Goal: Information Seeking & Learning: Learn about a topic

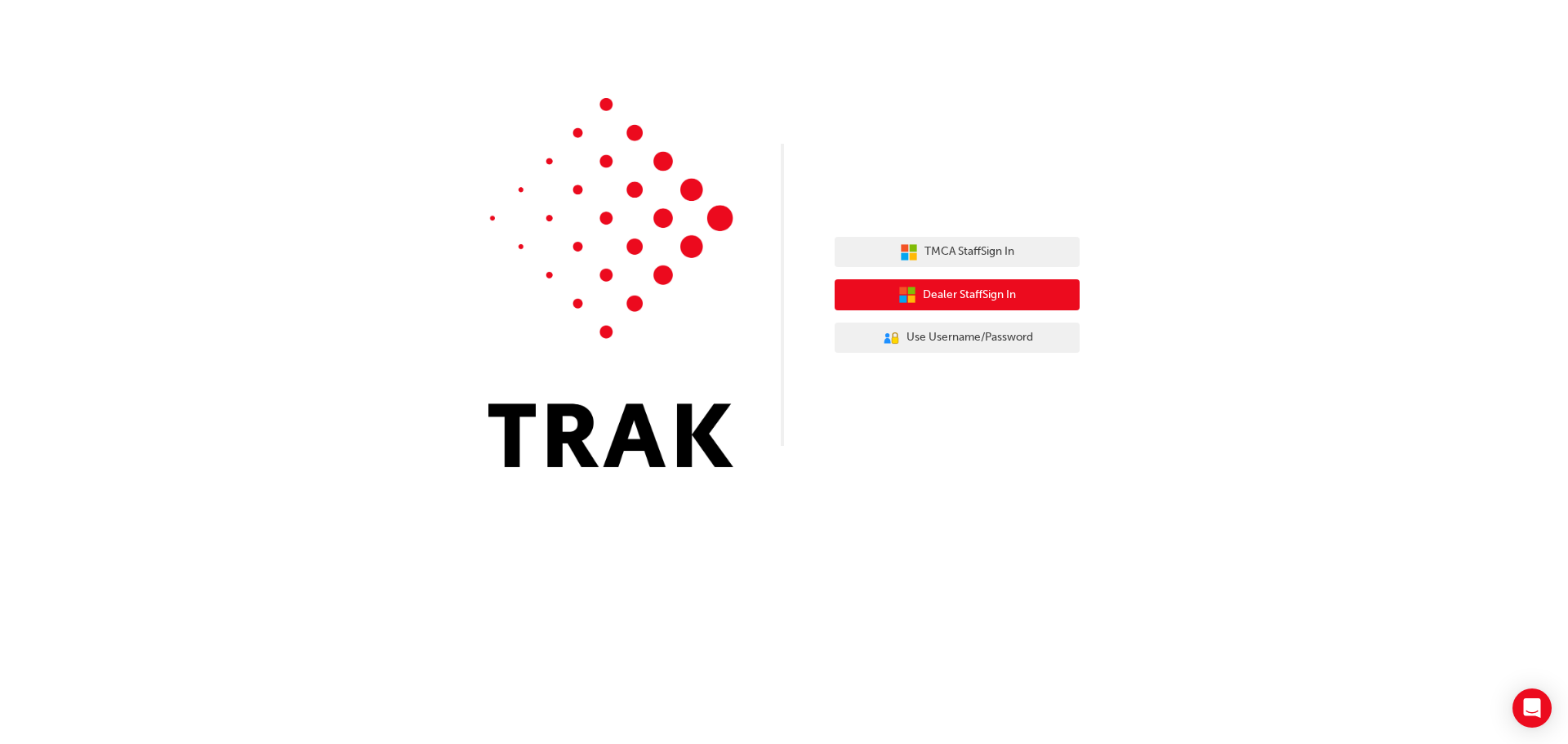
click at [996, 299] on span "Dealer Staff Sign In" at bounding box center [970, 295] width 93 height 19
click at [941, 289] on span "Dealer Staff Sign In" at bounding box center [970, 295] width 93 height 19
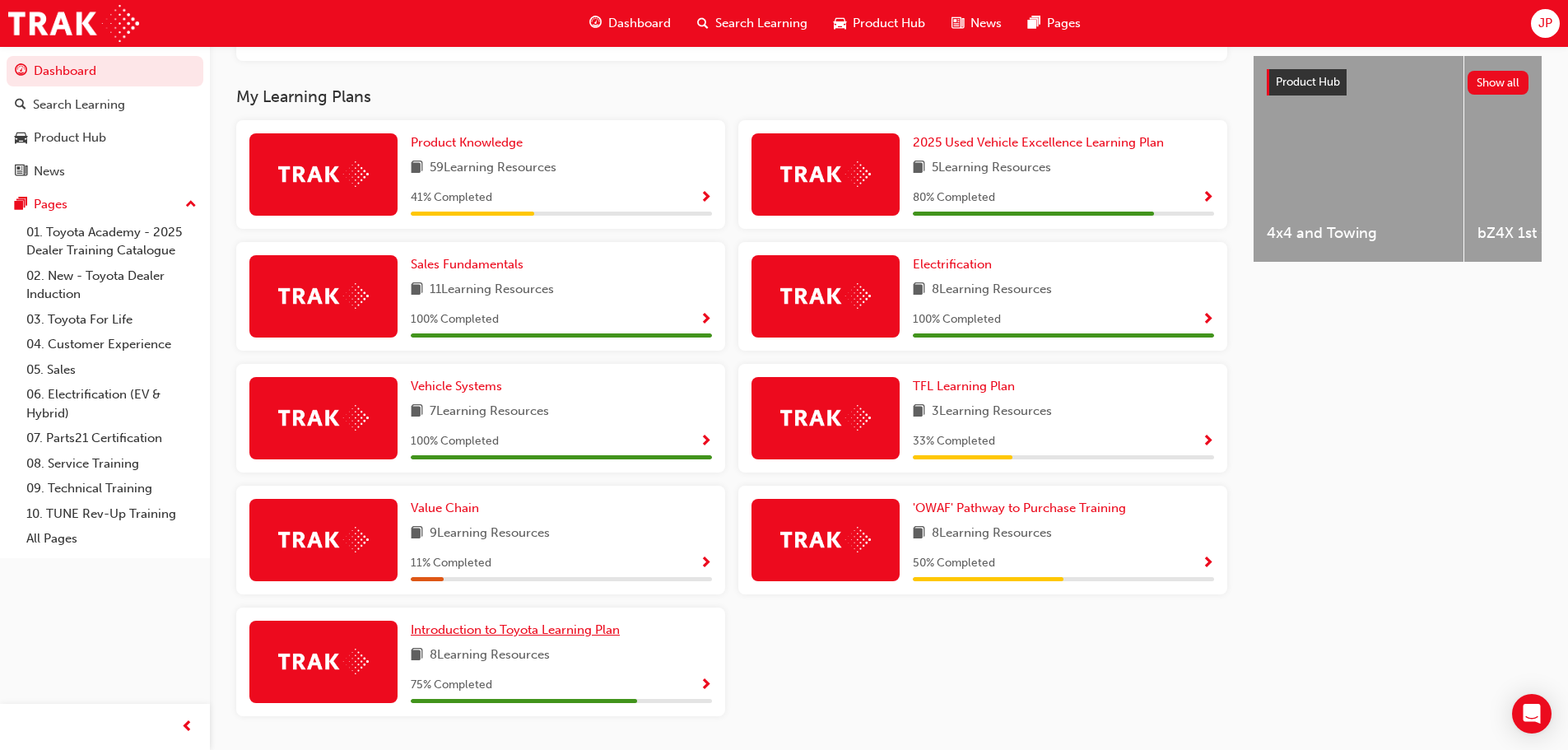
scroll to position [609, 0]
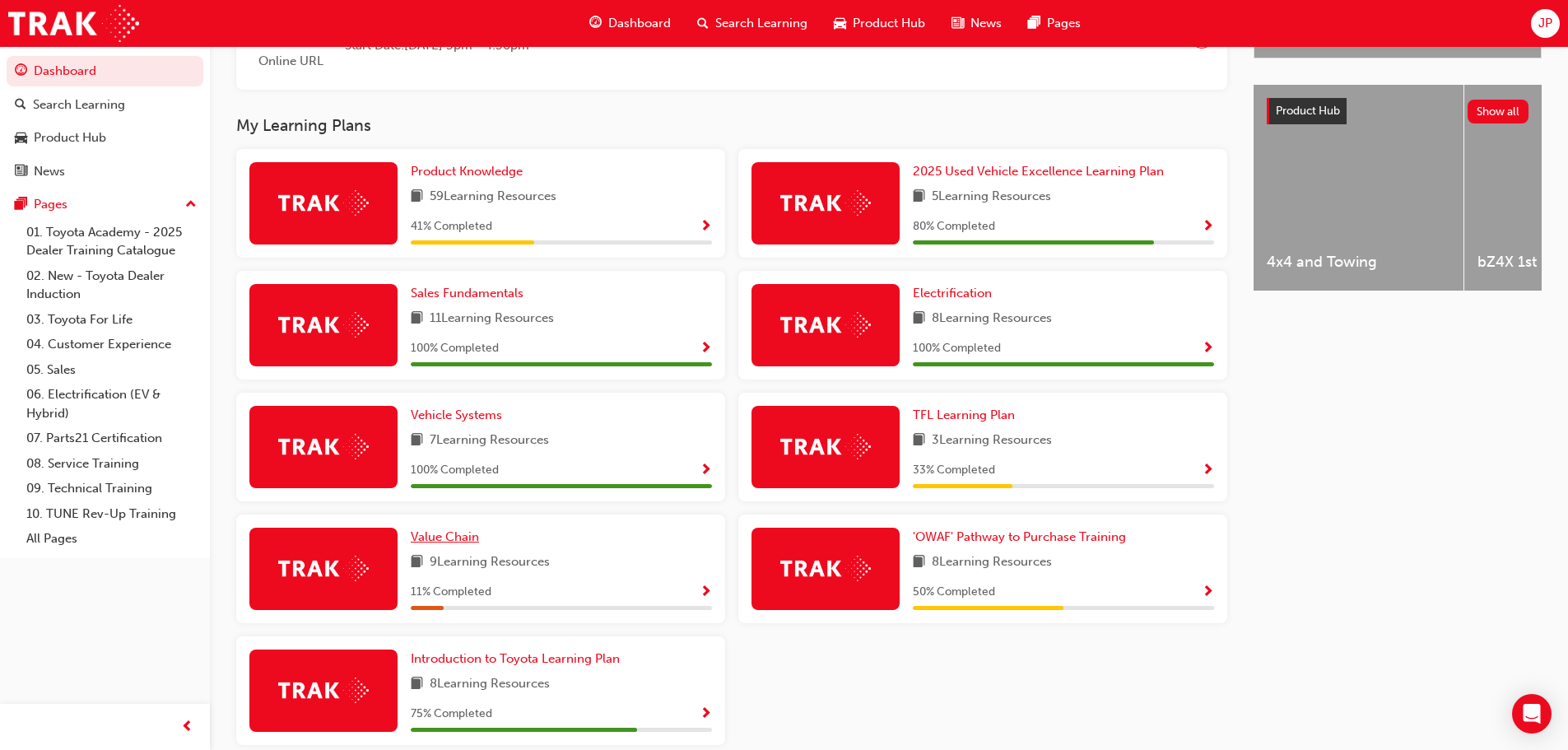
click at [458, 544] on span "Value Chain" at bounding box center [444, 536] width 68 height 15
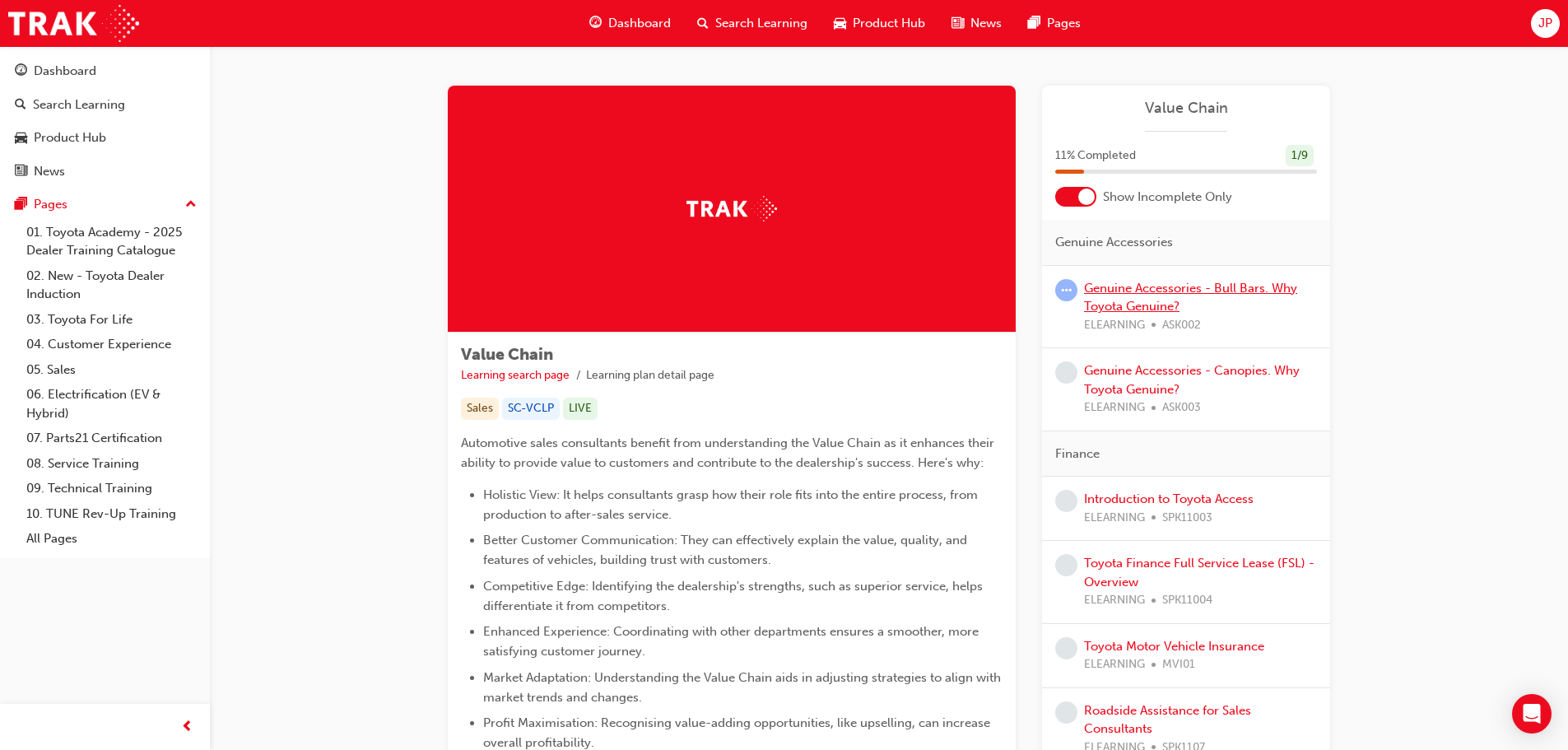
click at [1149, 288] on link "Genuine Accessories - Bull Bars. Why Toyota Genuine?" at bounding box center [1190, 297] width 213 height 34
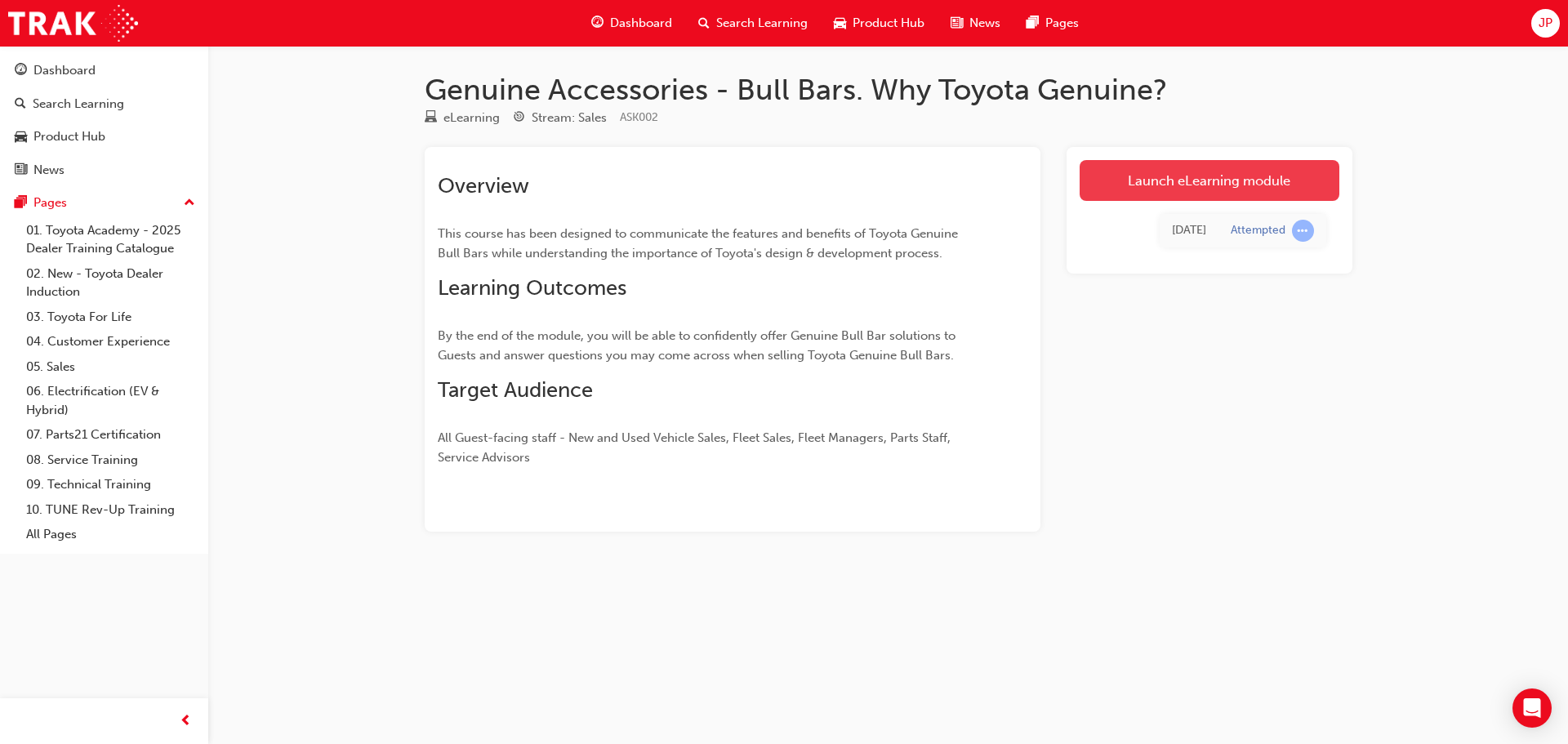
click at [1173, 185] on link "Launch eLearning module" at bounding box center [1209, 180] width 260 height 41
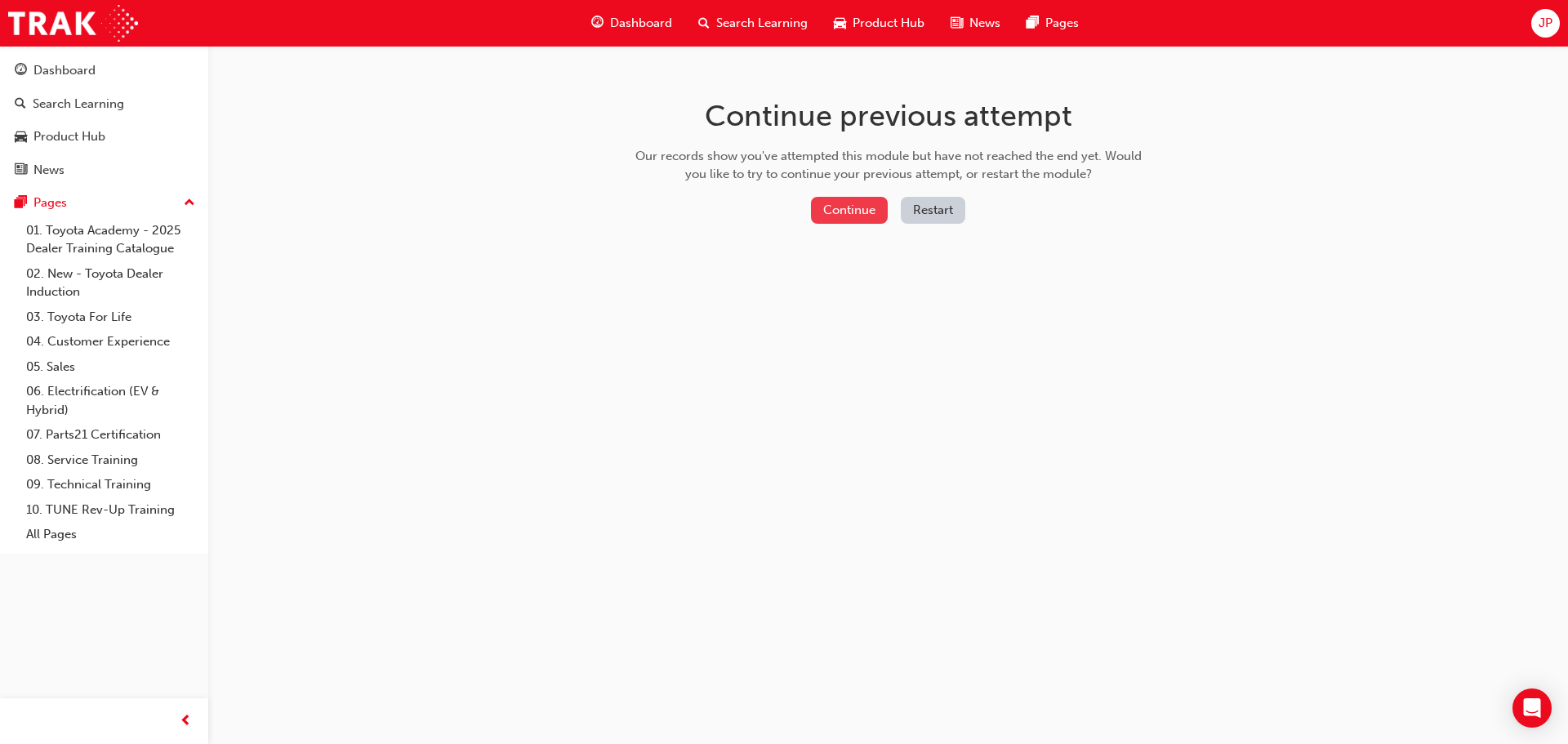
click at [843, 208] on button "Continue" at bounding box center [849, 210] width 77 height 27
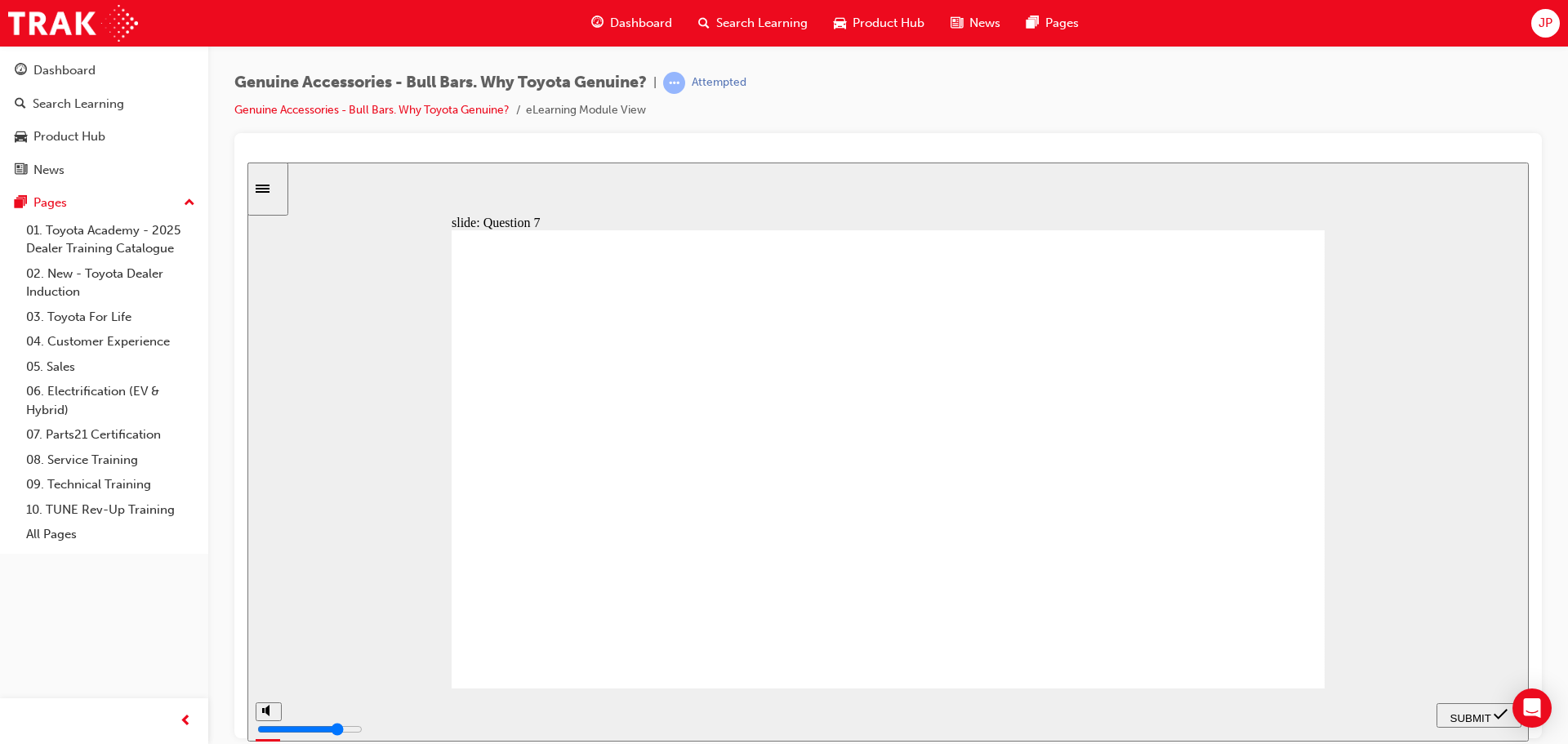
radio input "true"
click at [1483, 714] on span "SUBMIT" at bounding box center [1471, 717] width 41 height 12
click at [1437, 654] on polygon "volume" at bounding box center [1436, 648] width 4 height 12
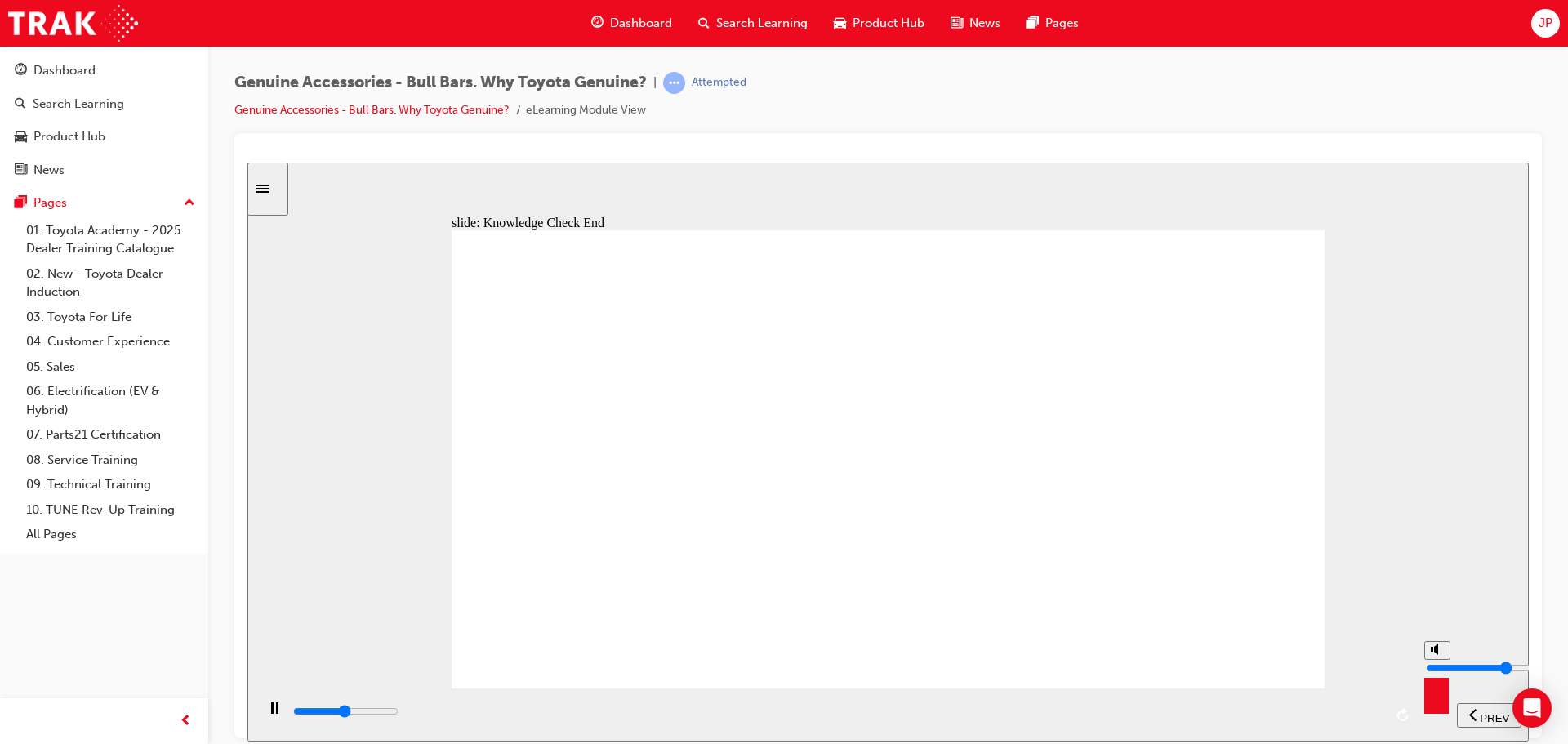
type input "2900"
type input "0"
click at [1341, 710] on div "playback controls" at bounding box center [838, 711] width 1092 height 18
type input "23000"
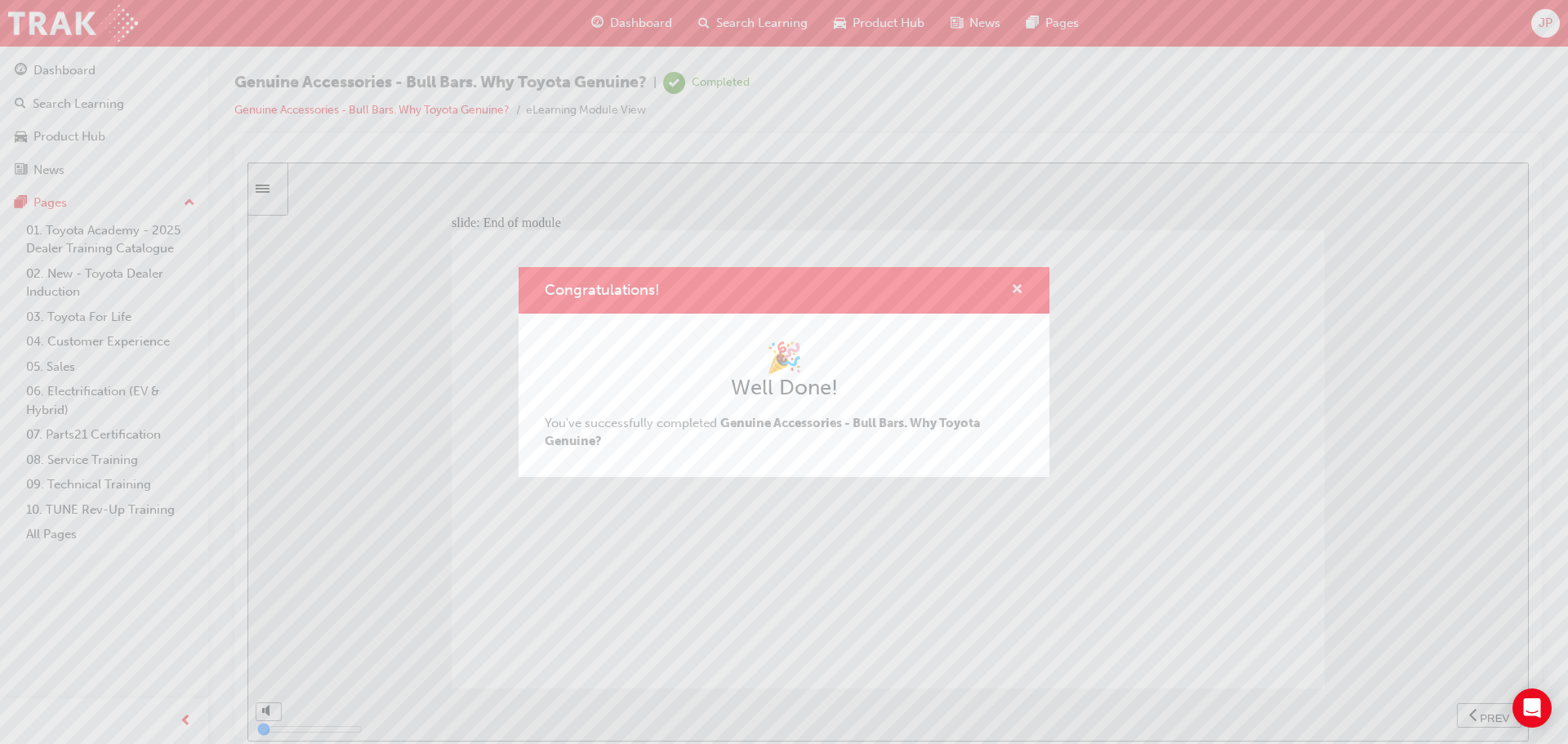
click at [1016, 284] on span "cross-icon" at bounding box center [1017, 291] width 12 height 15
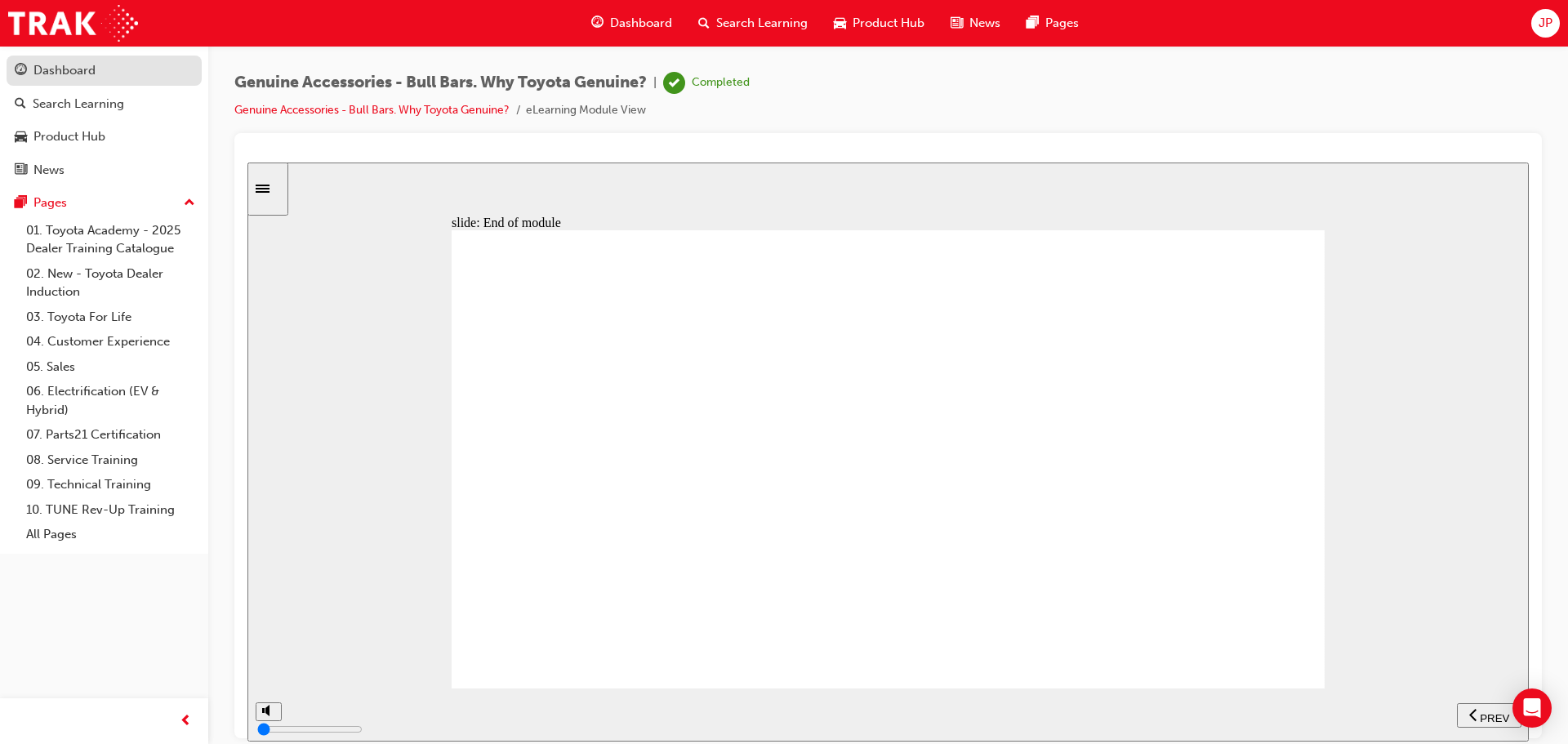
click at [112, 75] on div "Dashboard" at bounding box center [104, 71] width 179 height 21
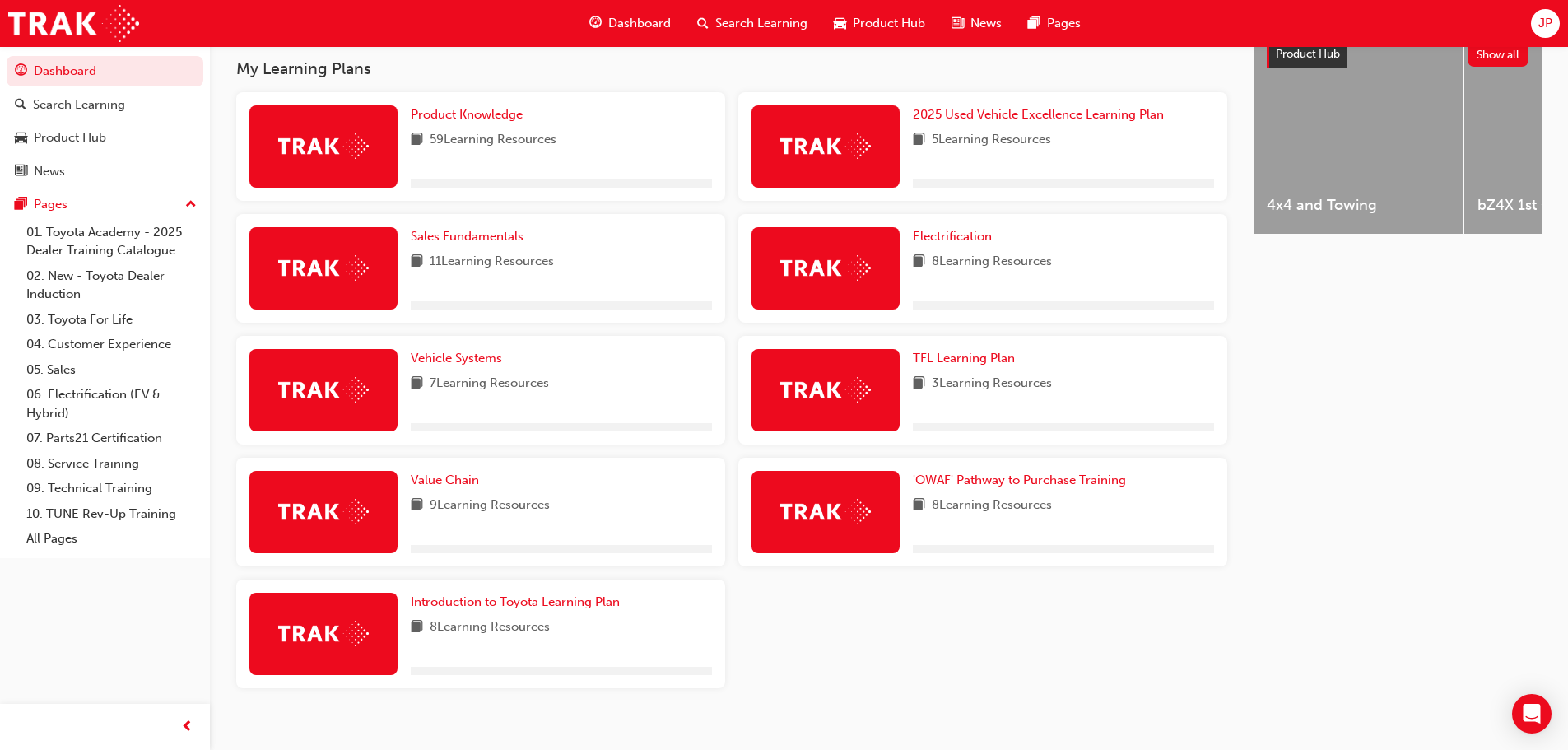
scroll to position [691, 0]
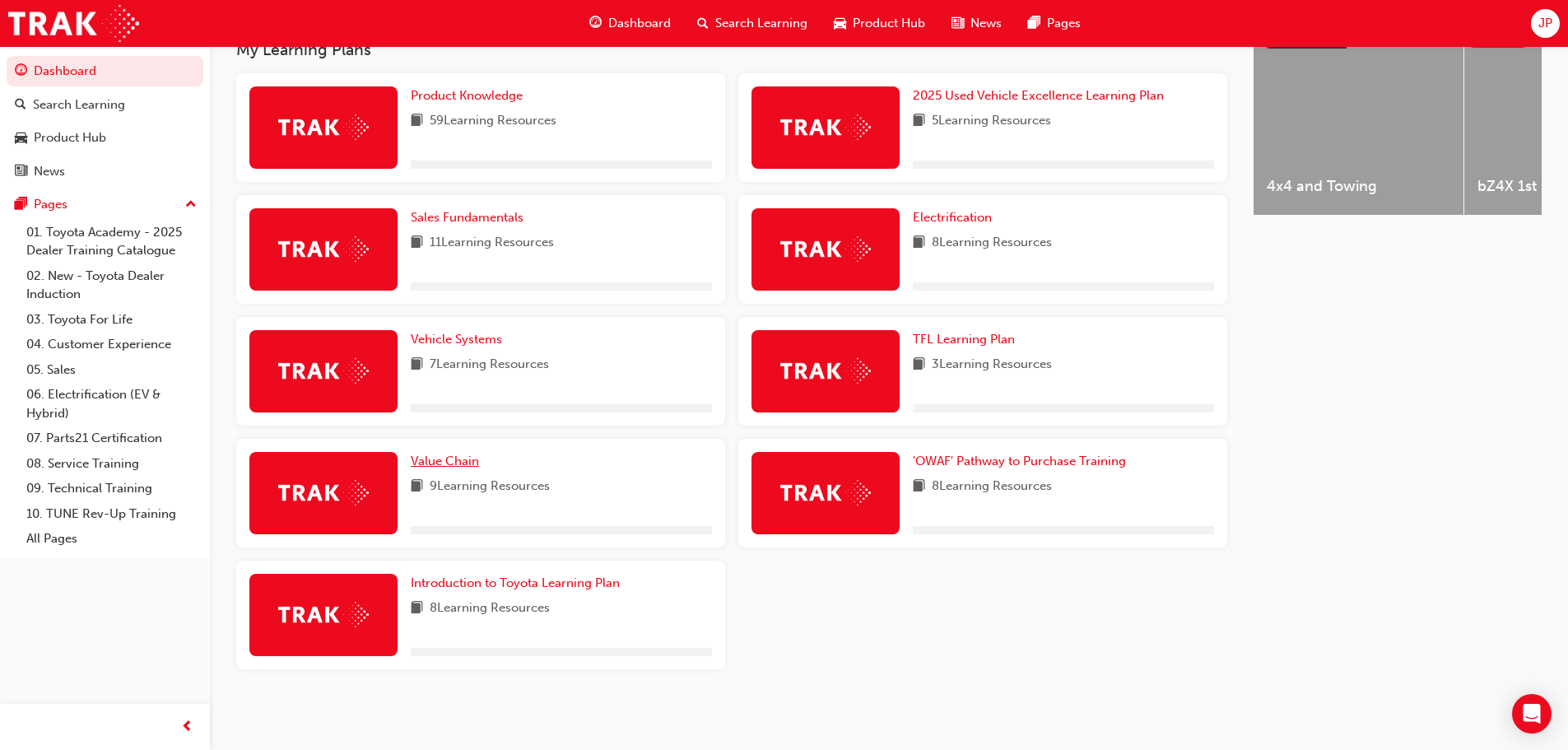
click at [448, 463] on span "Value Chain" at bounding box center [444, 461] width 68 height 15
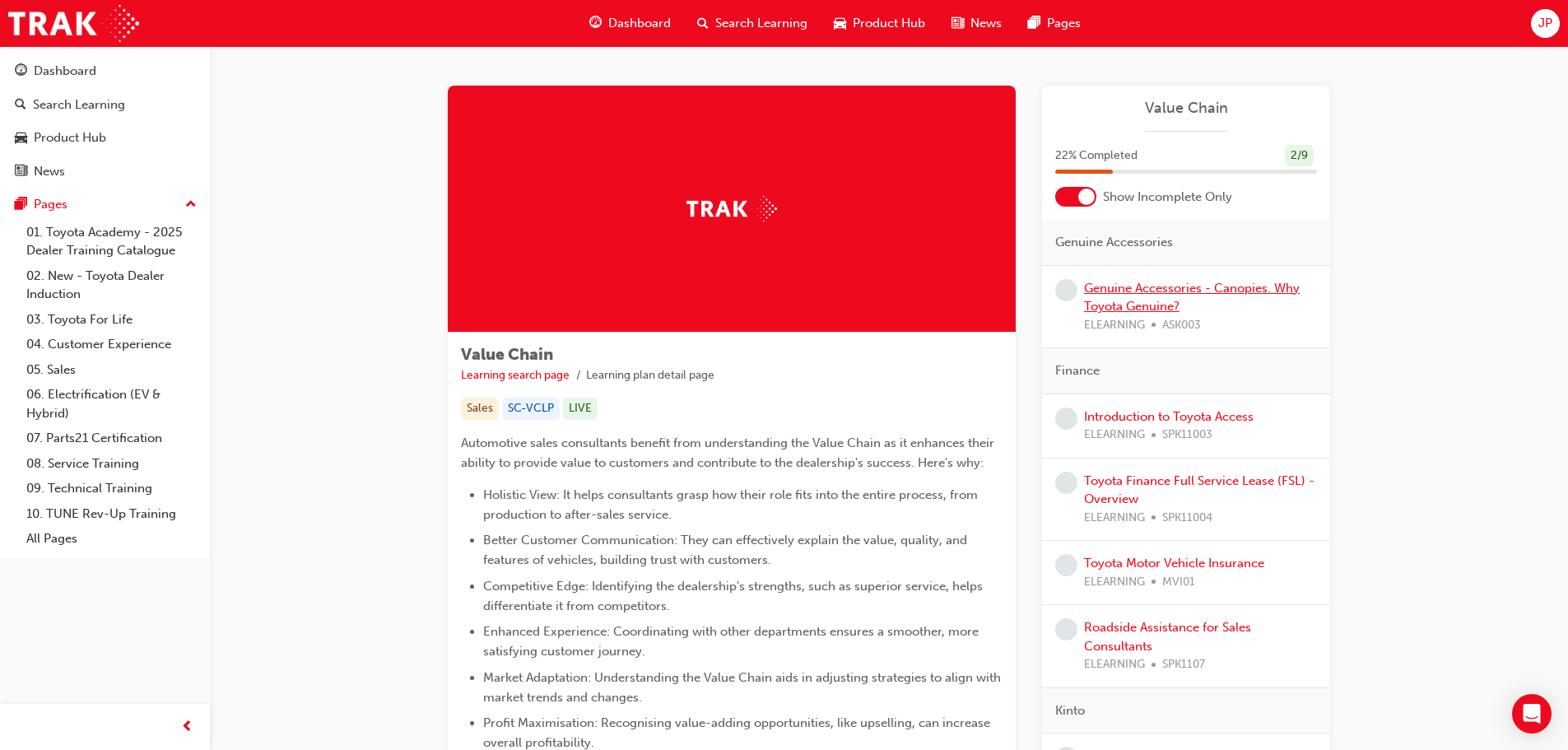
click at [1148, 286] on link "Genuine Accessories - Canopies. Why Toyota Genuine?" at bounding box center [1191, 297] width 215 height 34
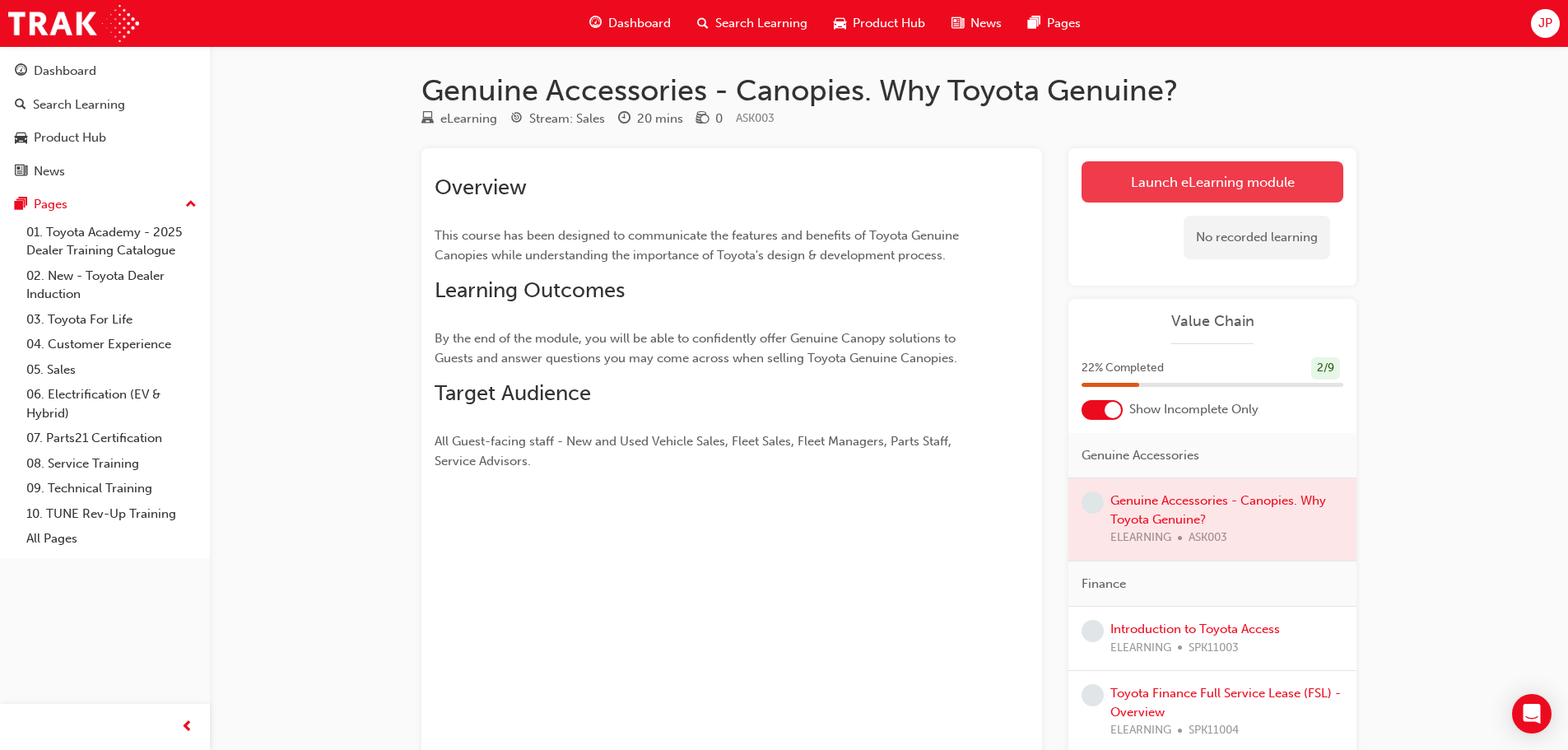
click at [1218, 168] on link "Launch eLearning module" at bounding box center [1212, 181] width 261 height 41
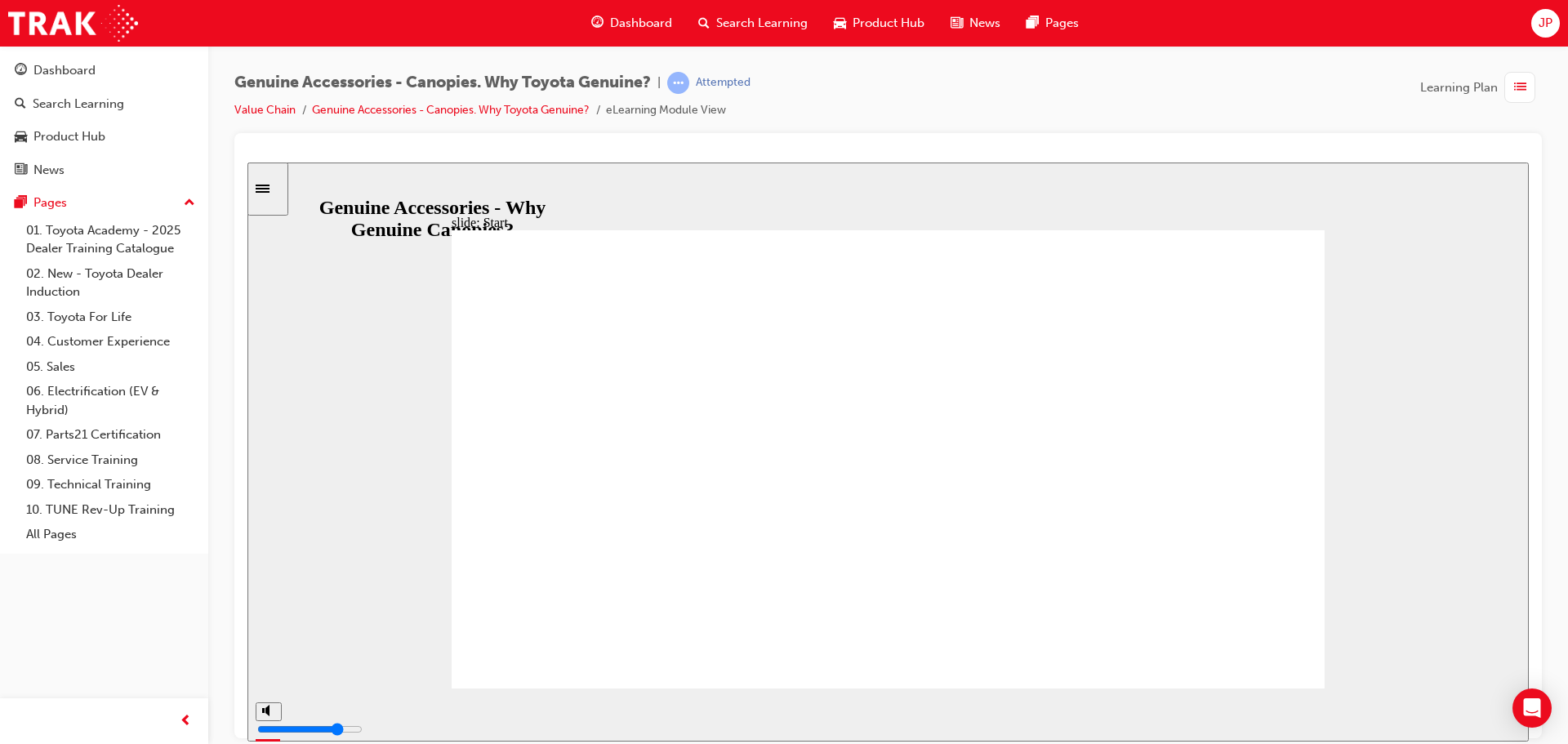
click at [1434, 654] on polygon "volume" at bounding box center [1436, 648] width 4 height 12
type input "3000"
type input "0"
click at [1437, 654] on polygon "volume" at bounding box center [1436, 648] width 4 height 12
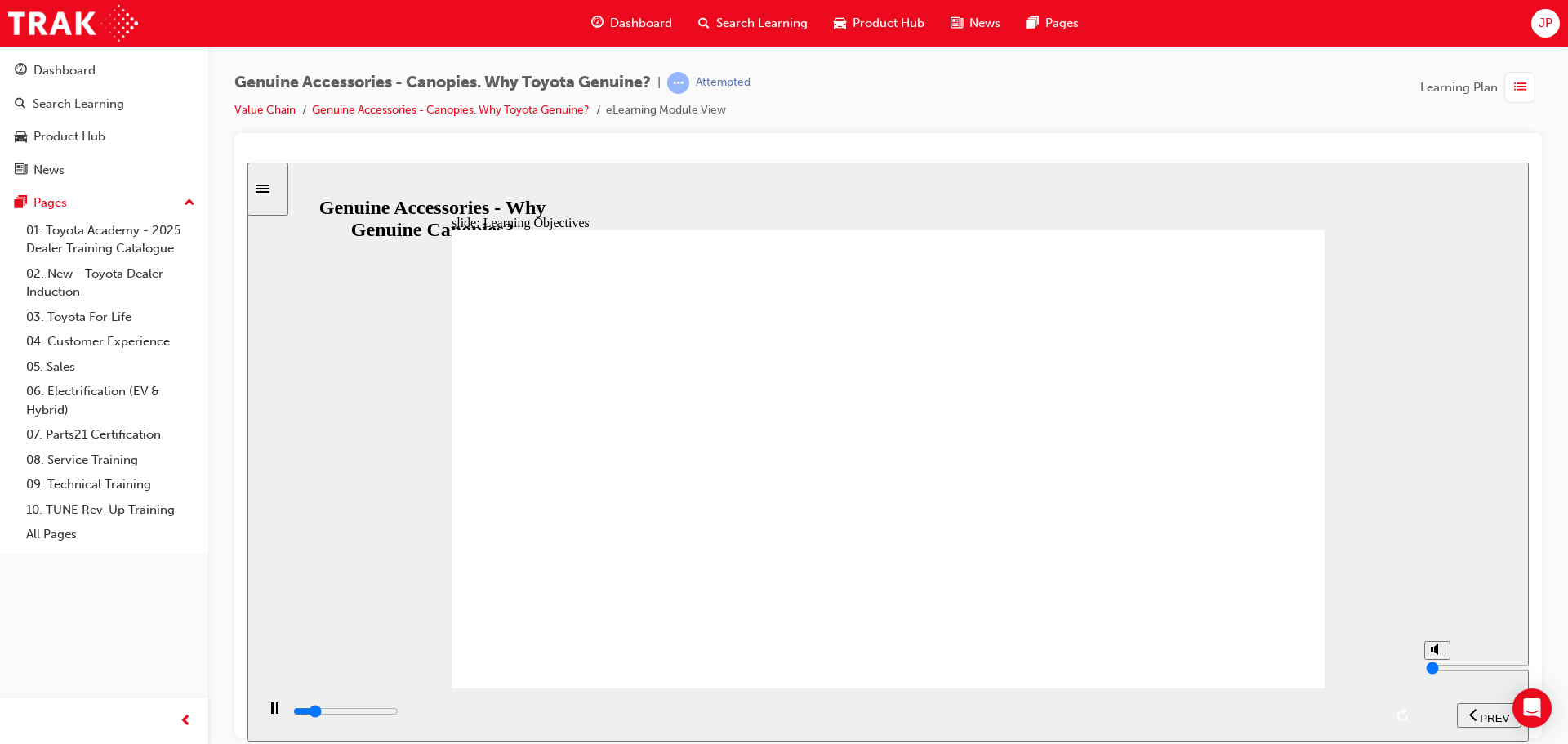
type input "3500"
type input "8"
click at [1336, 707] on div "playback controls" at bounding box center [838, 711] width 1092 height 18
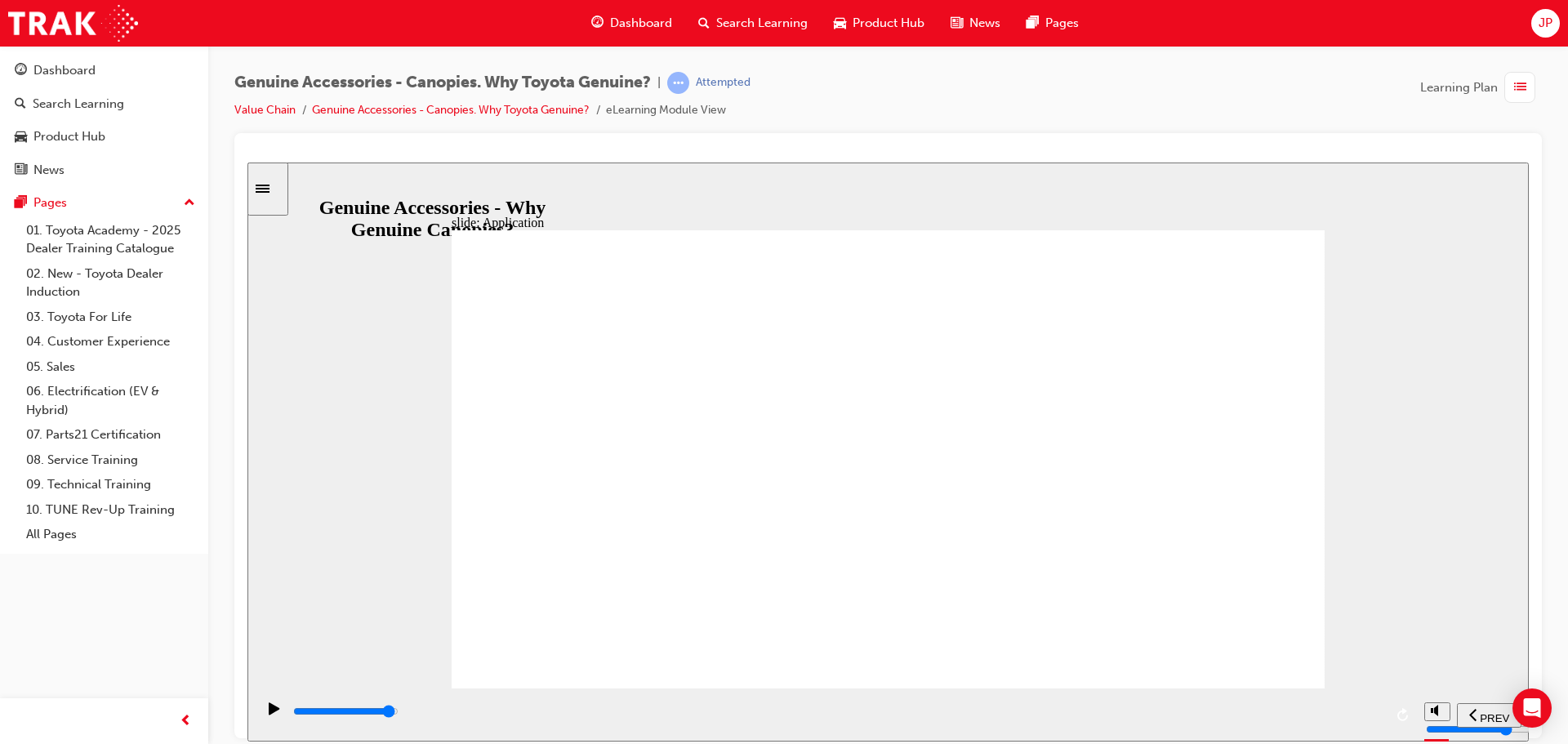
click at [1348, 707] on div "playback controls" at bounding box center [838, 711] width 1092 height 18
click at [398, 712] on input "slide progress" at bounding box center [346, 710] width 106 height 13
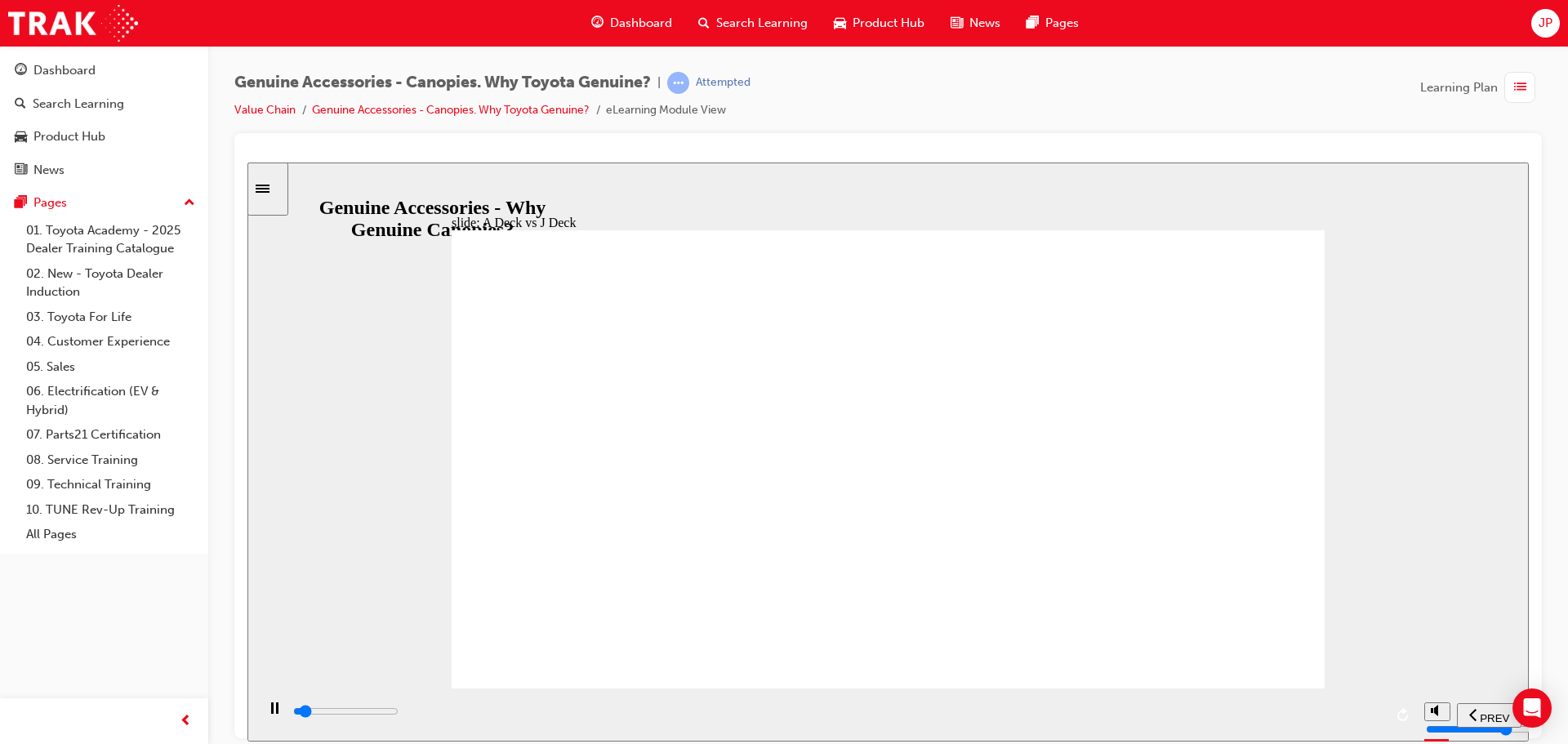
click at [1345, 717] on div "playback controls" at bounding box center [838, 711] width 1092 height 18
click at [1342, 716] on div "playback controls" at bounding box center [838, 711] width 1092 height 18
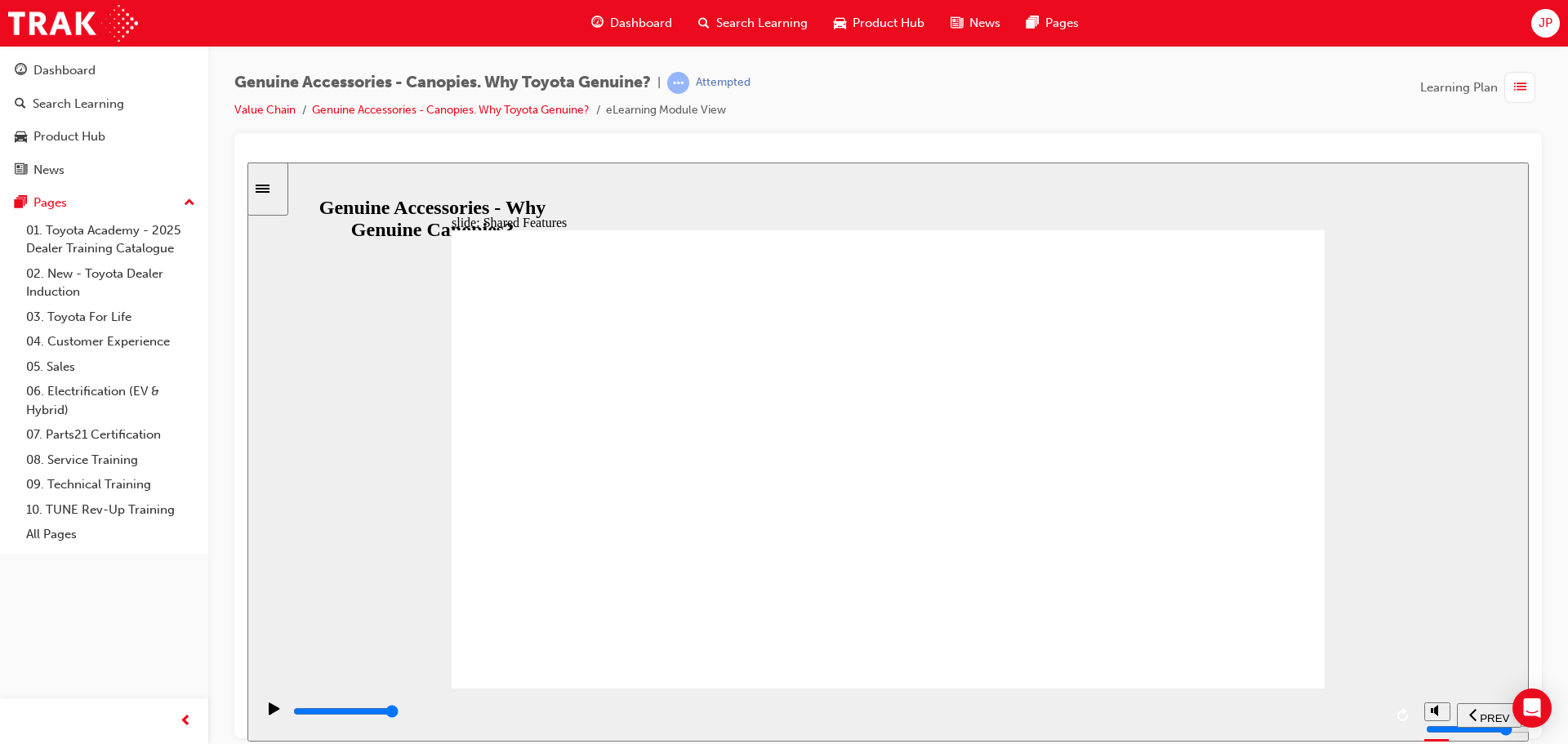
drag, startPoint x: 1163, startPoint y: 618, endPoint x: 1135, endPoint y: 620, distance: 28.1
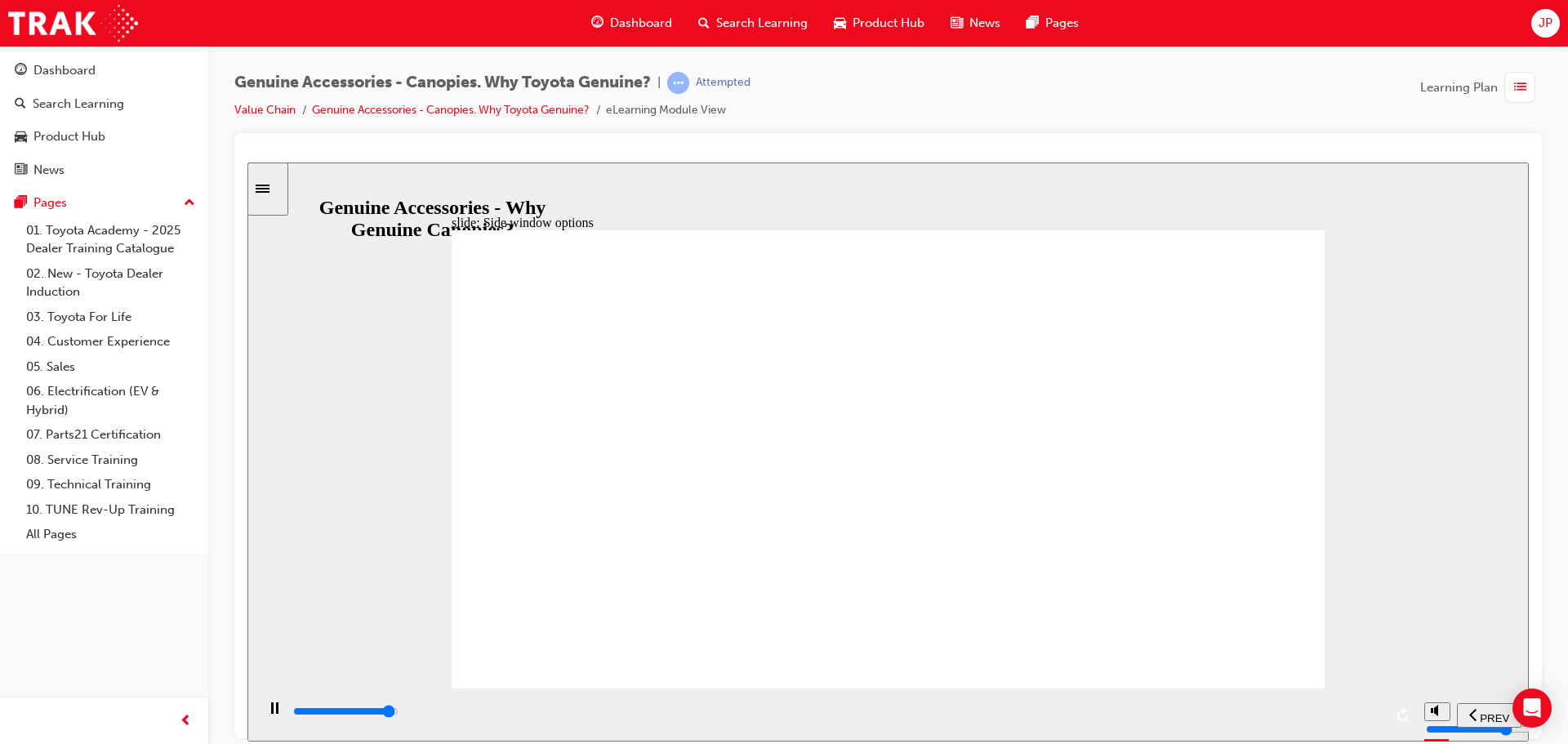
click at [1347, 717] on div "playback controls" at bounding box center [838, 711] width 1092 height 18
click at [1417, 707] on div "playback controls" at bounding box center [873, 711] width 1164 height 18
click at [1359, 707] on div "playback controls" at bounding box center [838, 711] width 1092 height 18
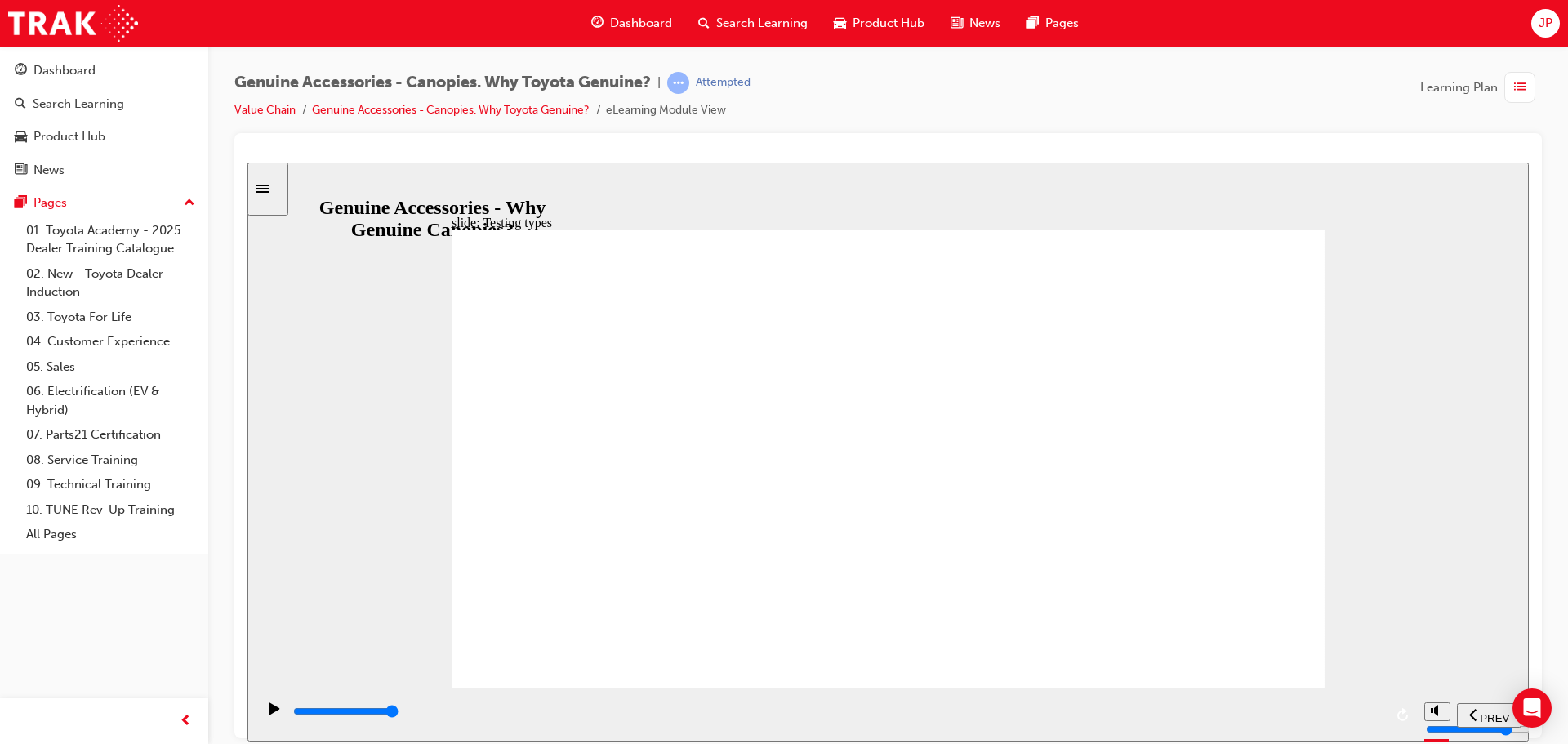
click at [398, 712] on input "slide progress" at bounding box center [346, 710] width 106 height 13
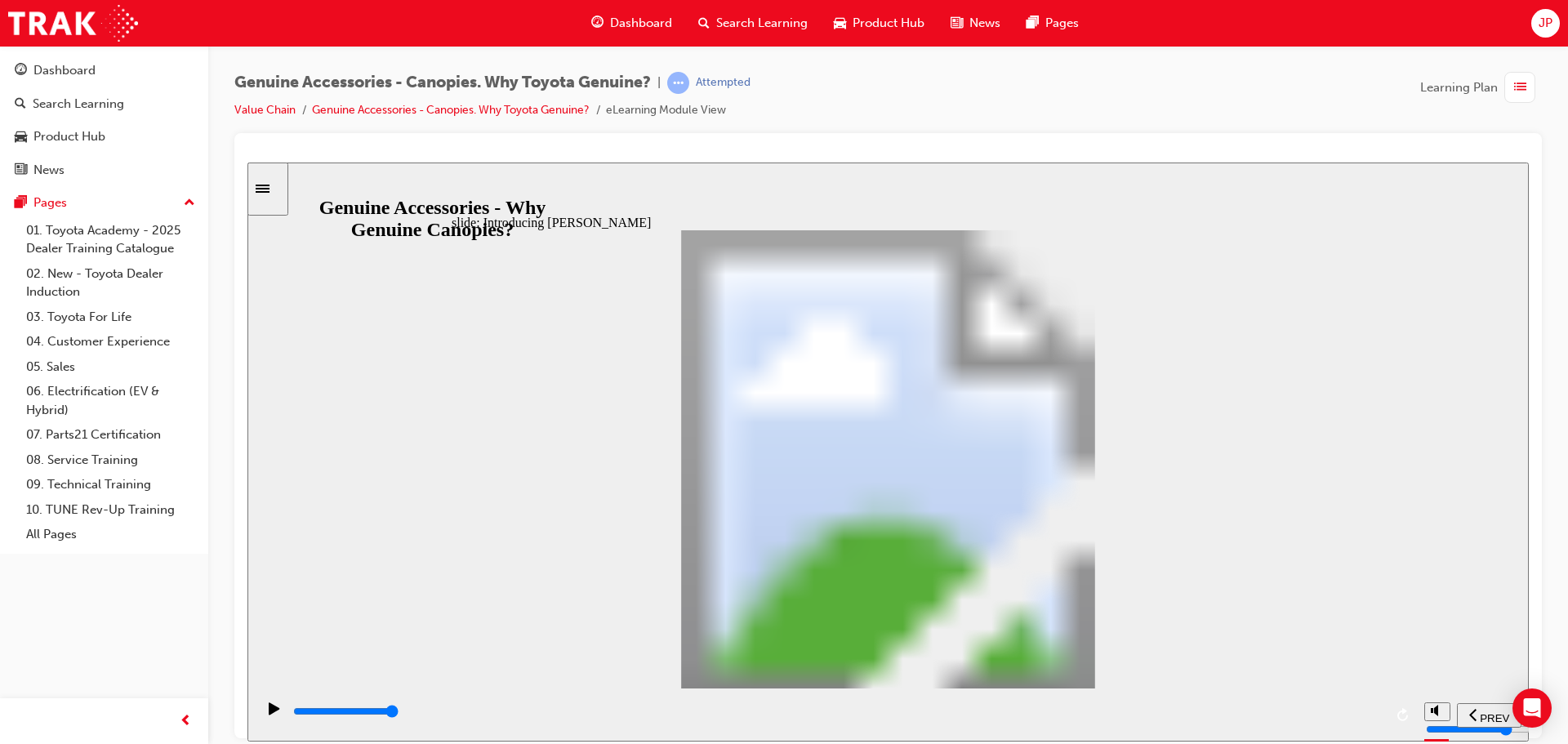
click at [1359, 717] on div "playback controls" at bounding box center [838, 711] width 1092 height 18
click at [398, 713] on input "slide progress" at bounding box center [346, 710] width 106 height 13
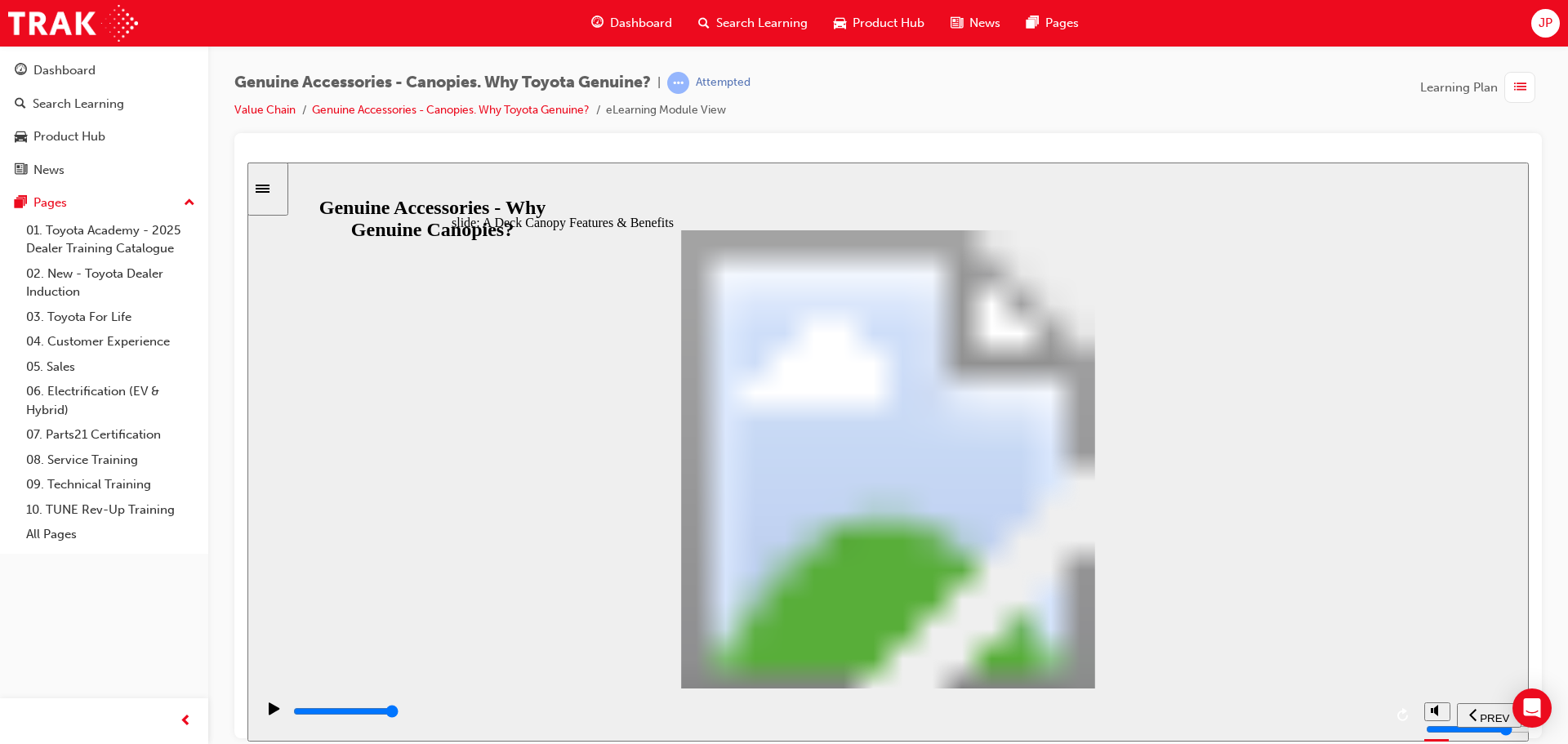
click at [398, 712] on input "slide progress" at bounding box center [346, 710] width 106 height 13
click at [1320, 717] on div "playback controls" at bounding box center [838, 711] width 1092 height 18
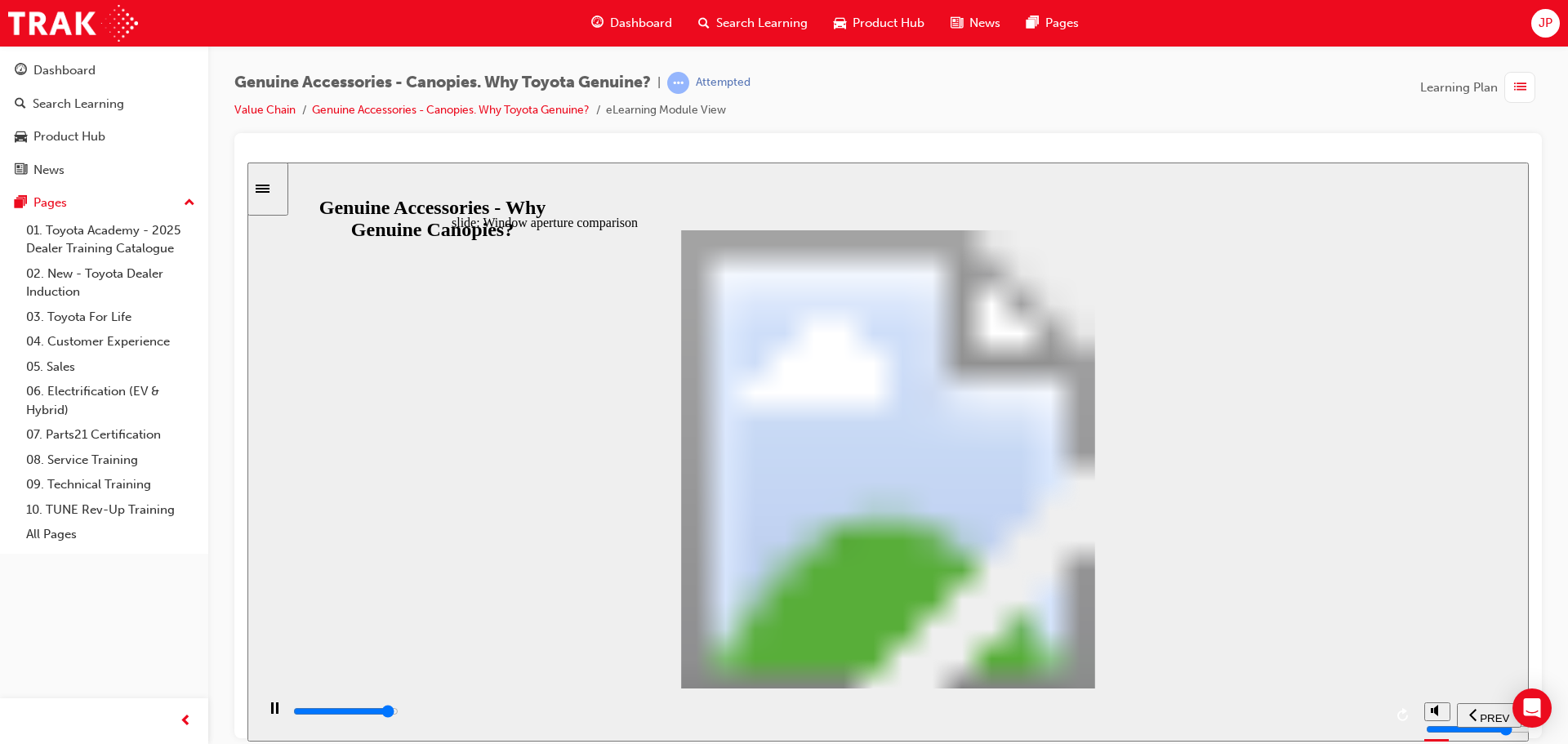
click at [398, 713] on input "slide progress" at bounding box center [346, 710] width 106 height 13
click at [1368, 711] on div "playback controls" at bounding box center [838, 711] width 1092 height 18
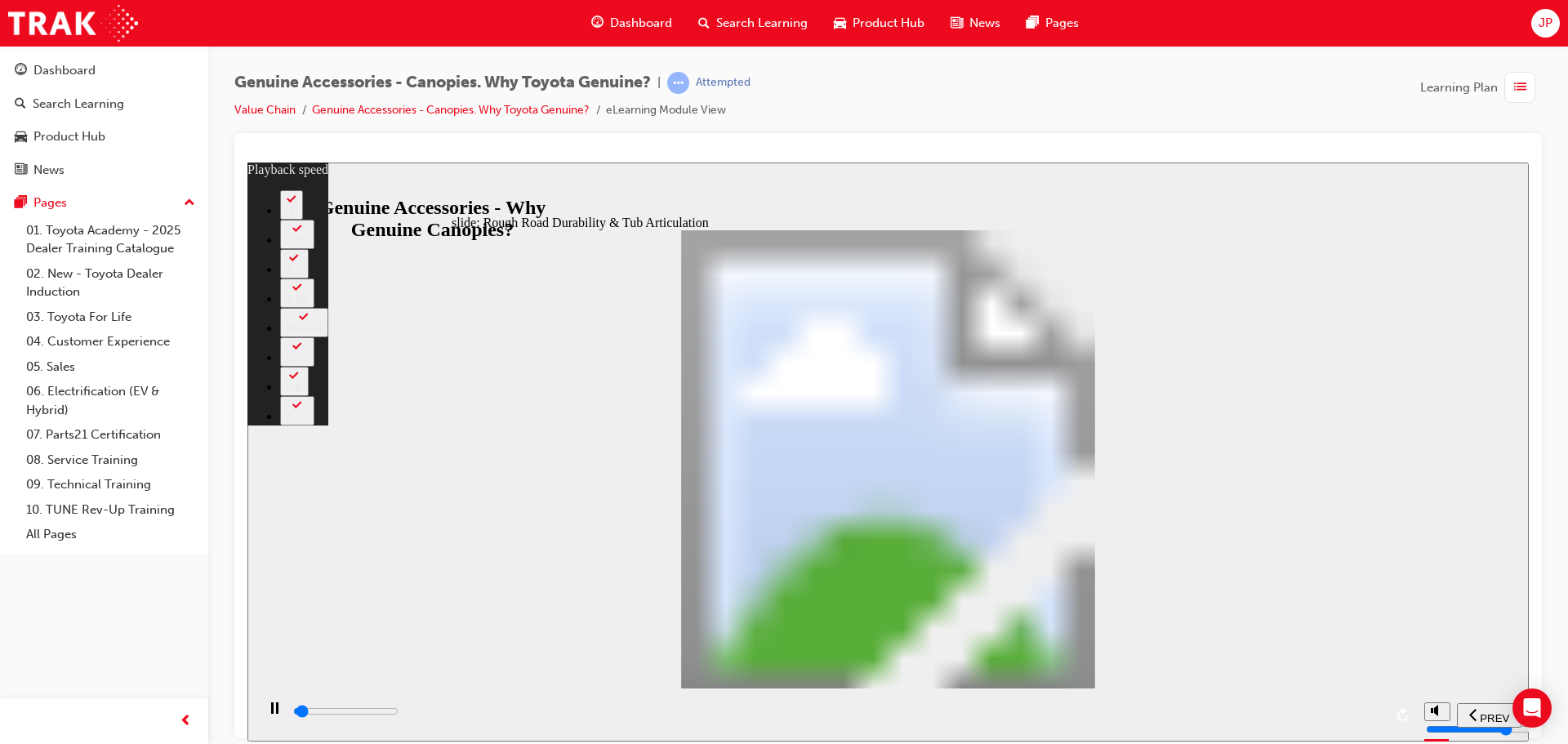
type input "34600"
type input "34"
click at [398, 713] on input "slide progress" at bounding box center [346, 710] width 106 height 13
type input "34600"
type input "34"
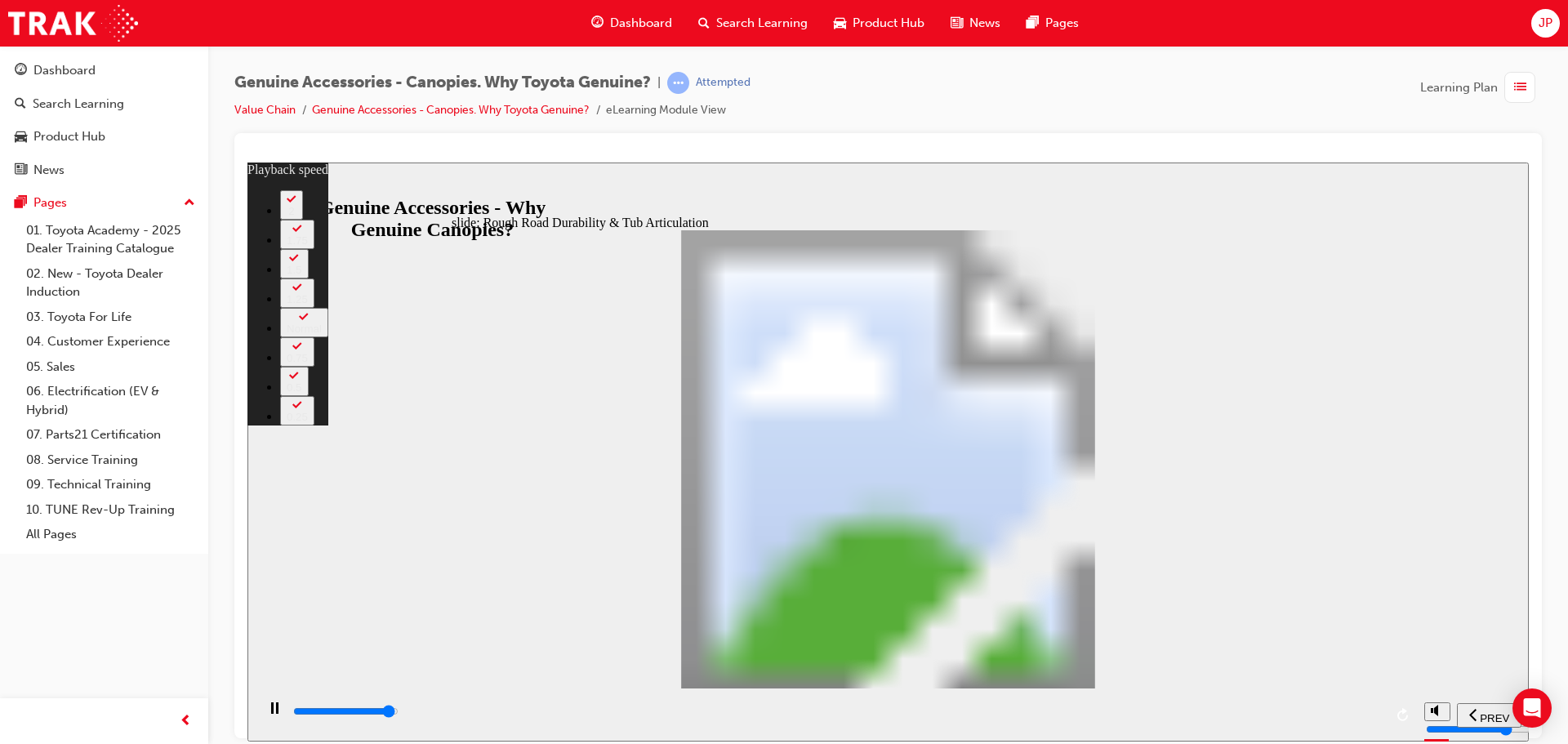
type input "34600"
type input "34"
type input "34700"
type input "34"
type input "34900"
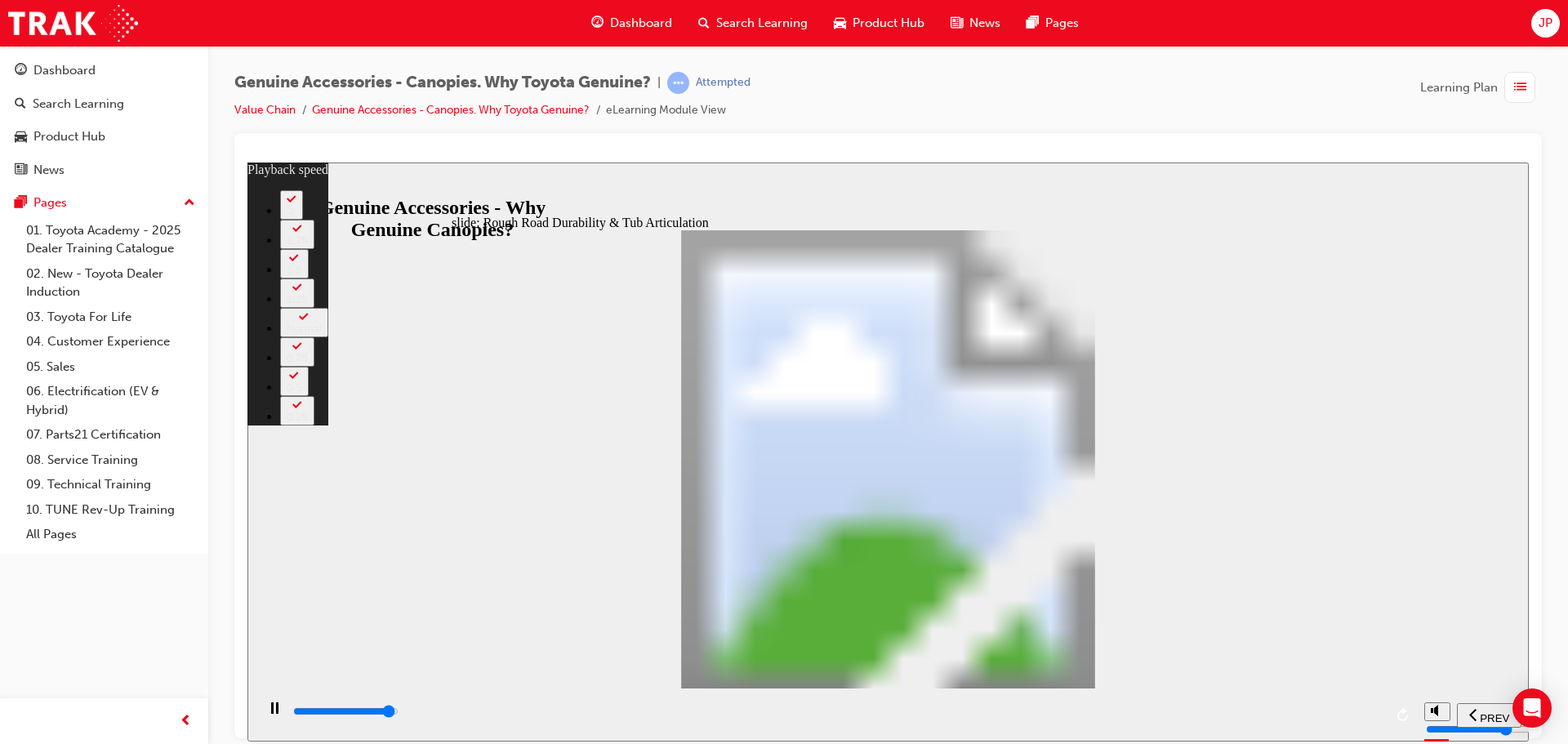
type input "34"
type input "35100"
type input "34"
type input "35400"
type input "34"
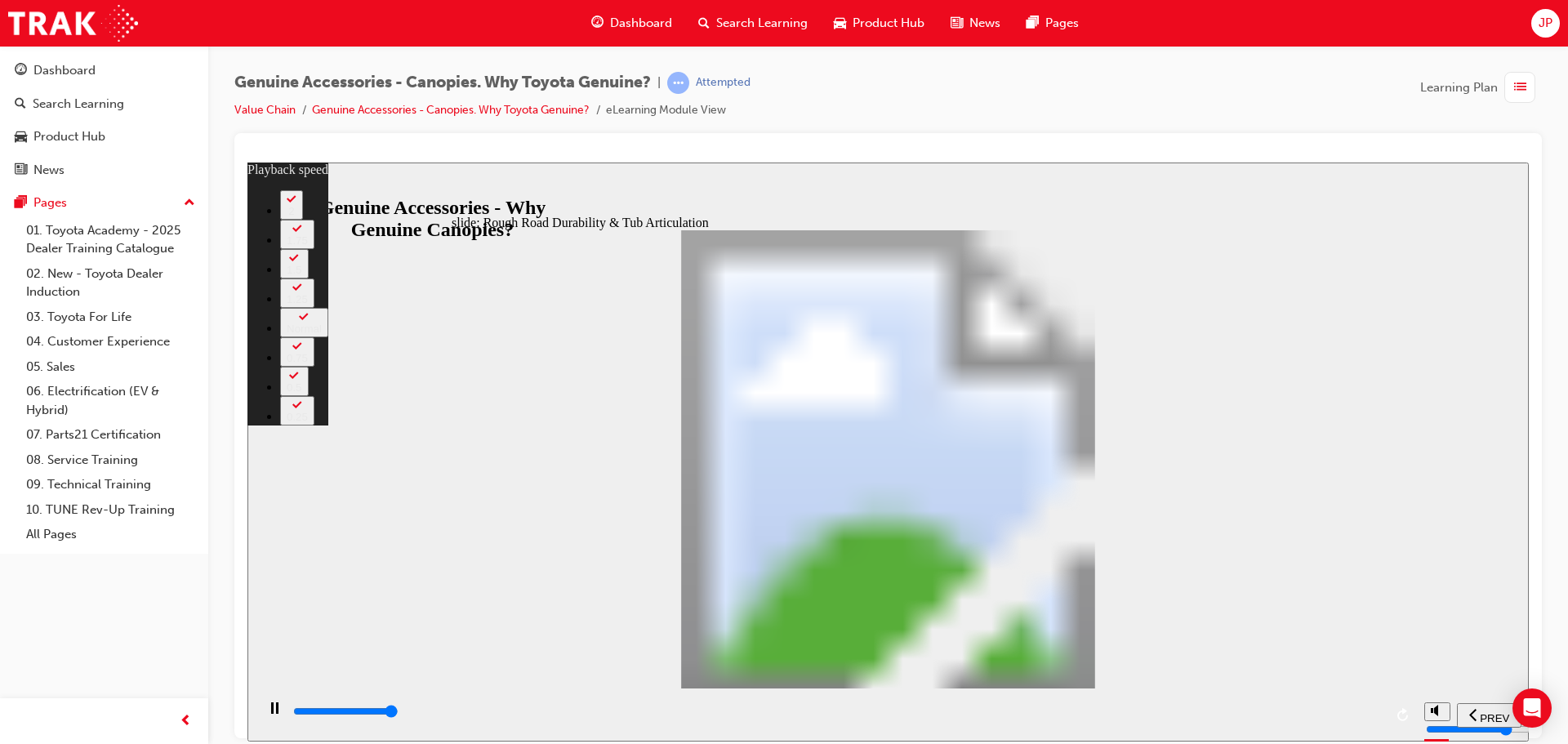
type input "35700"
type input "35"
type input "35900"
type input "35"
type input "36000"
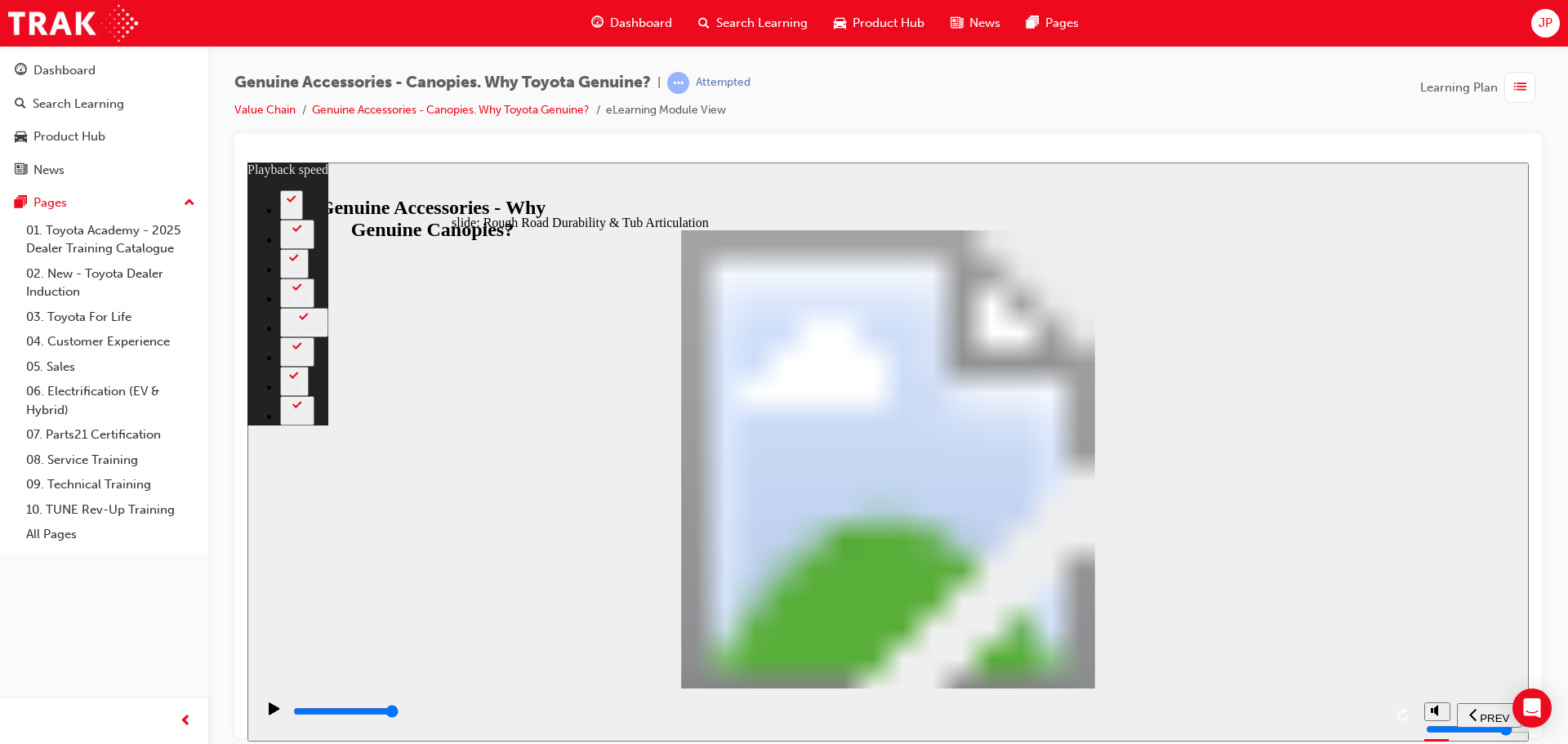
type input "36"
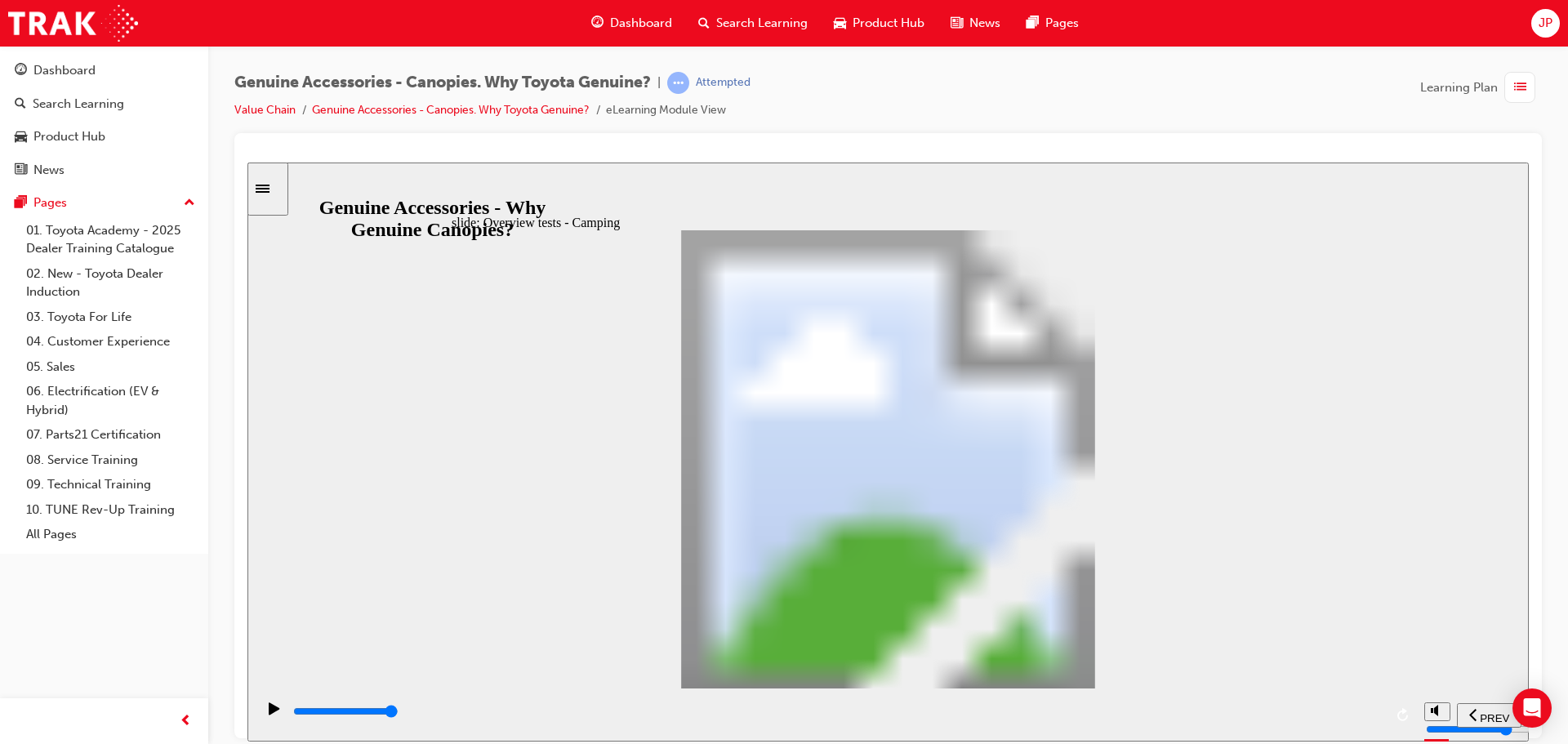
click at [1350, 715] on div "playback controls" at bounding box center [838, 711] width 1092 height 18
click at [1322, 712] on div "playback controls" at bounding box center [838, 711] width 1092 height 18
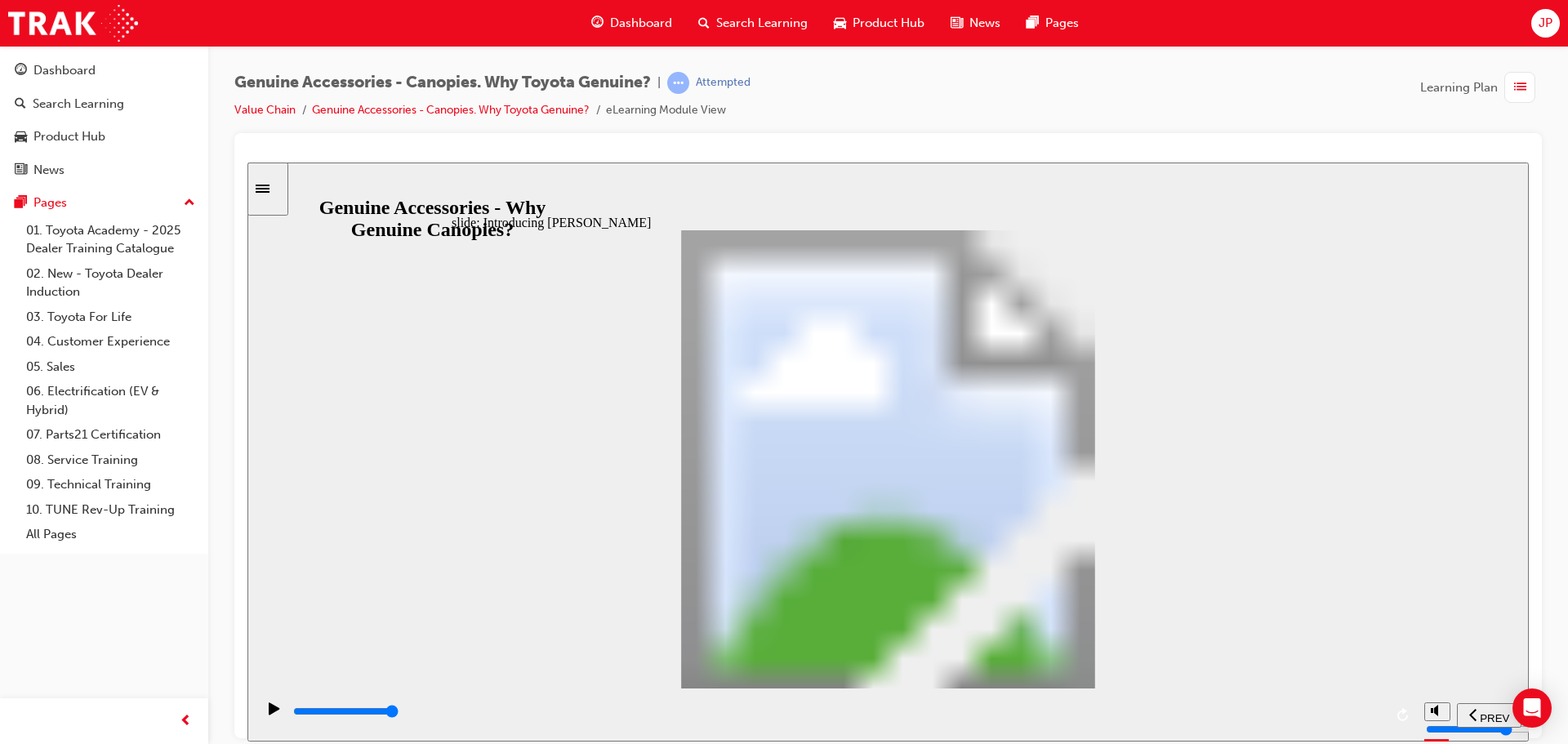
click at [1322, 707] on div "playback controls" at bounding box center [838, 711] width 1092 height 18
click at [1325, 715] on div "playback controls" at bounding box center [838, 711] width 1092 height 18
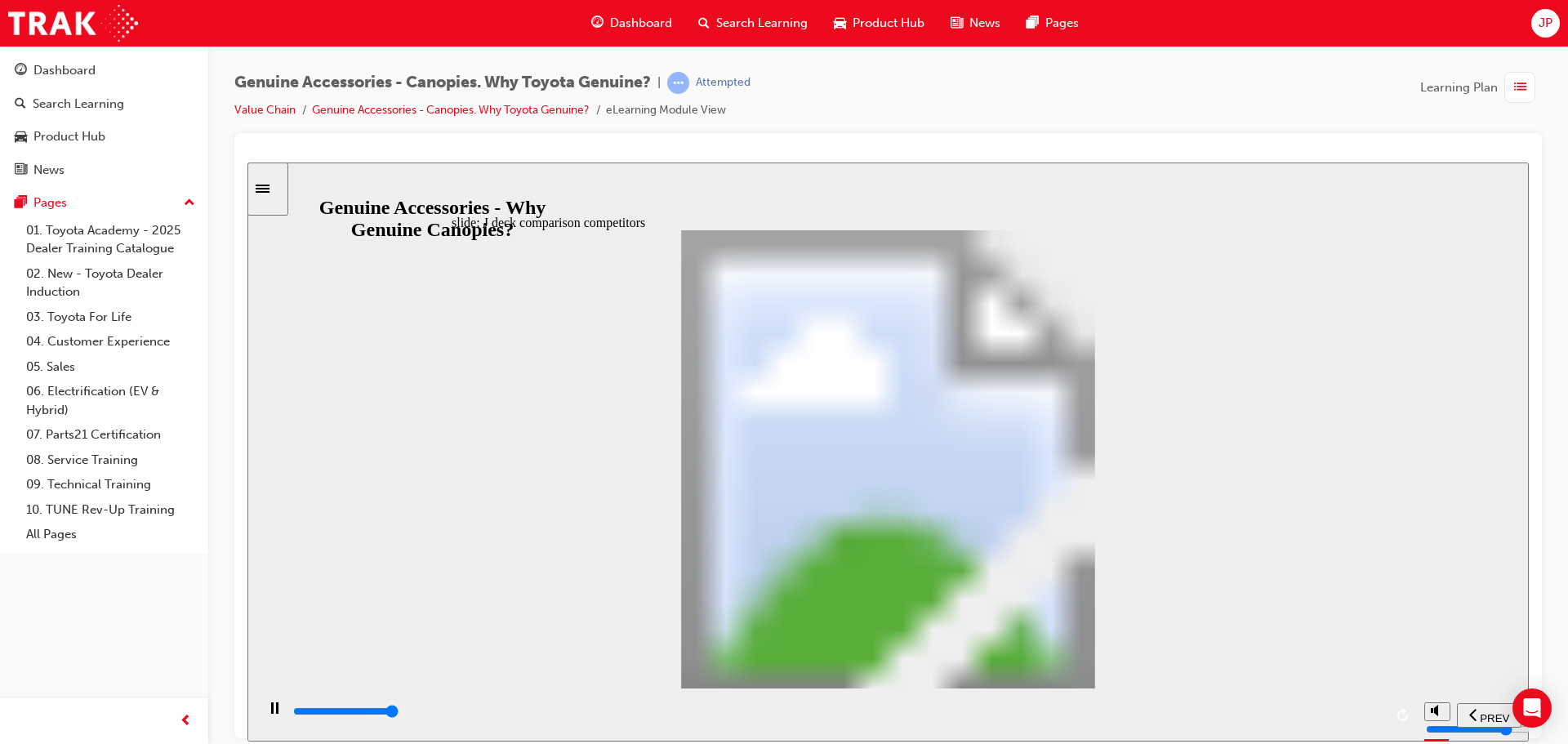
click at [1333, 711] on div "playback controls" at bounding box center [838, 711] width 1092 height 18
click at [1323, 716] on div "playback controls" at bounding box center [838, 711] width 1092 height 18
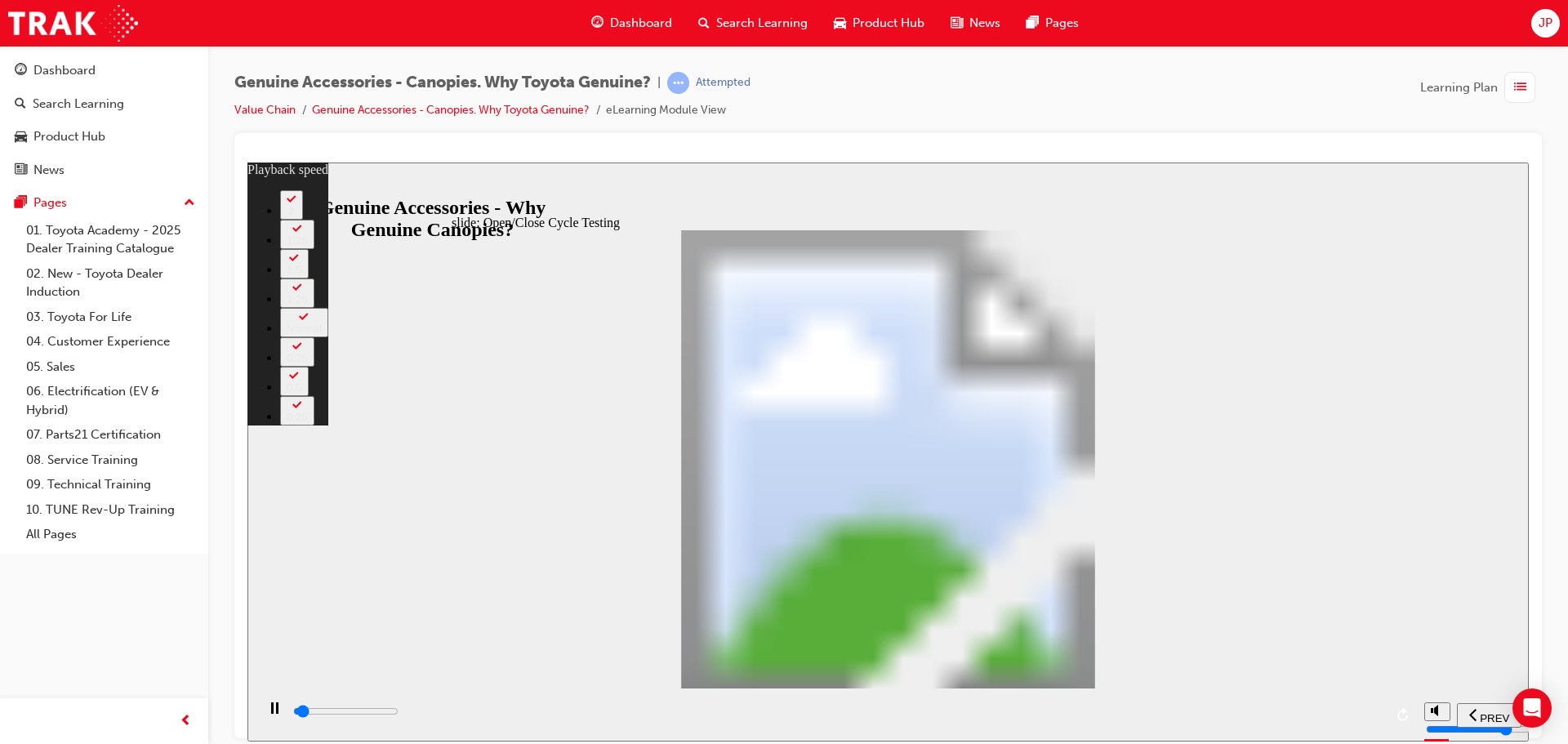
click at [398, 714] on input "slide progress" at bounding box center [346, 710] width 106 height 13
type input "32600"
type input "15"
type input "32700"
type input "15"
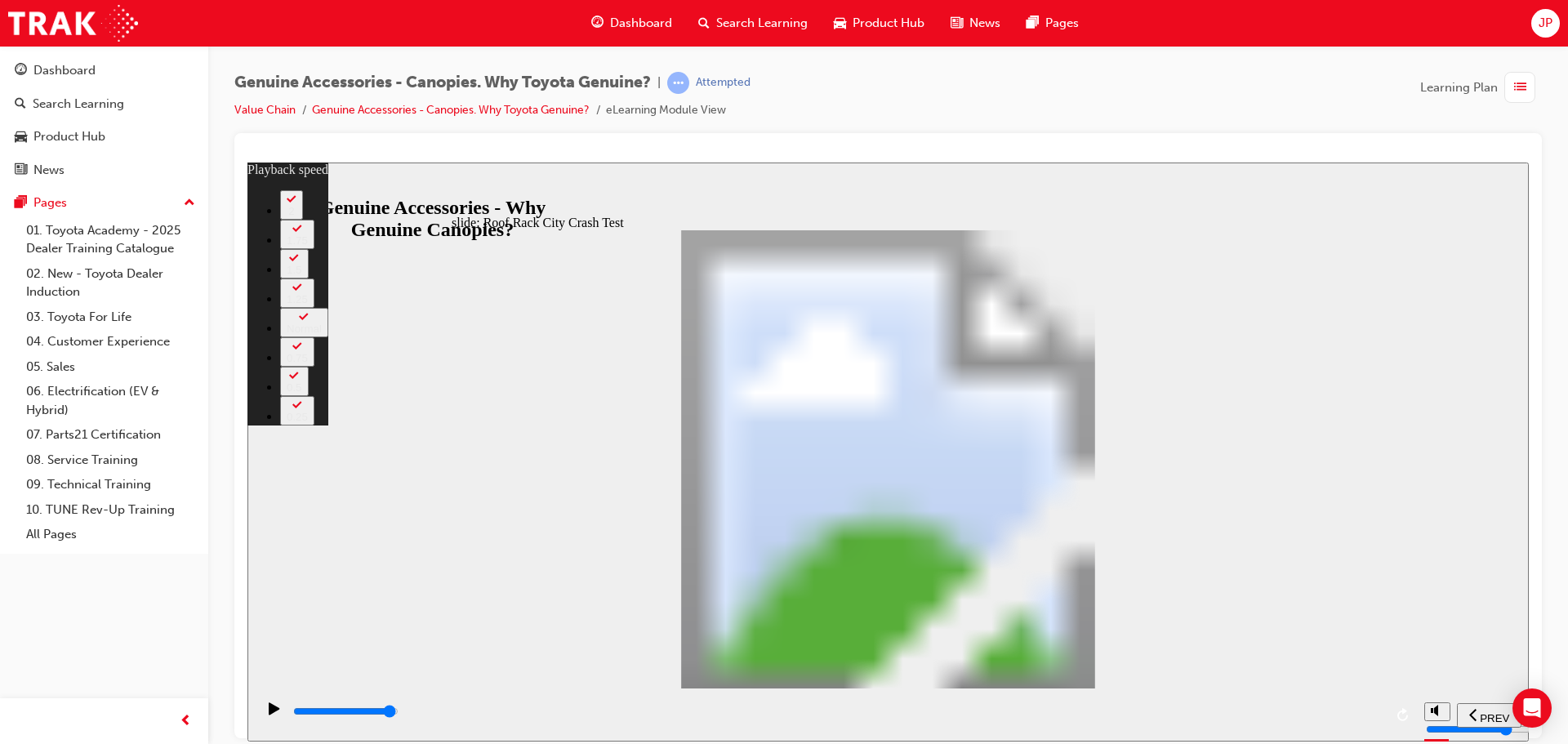
click at [398, 714] on input "slide progress" at bounding box center [346, 710] width 106 height 13
type input "41100"
type input "23"
type input "41100"
type input "0"
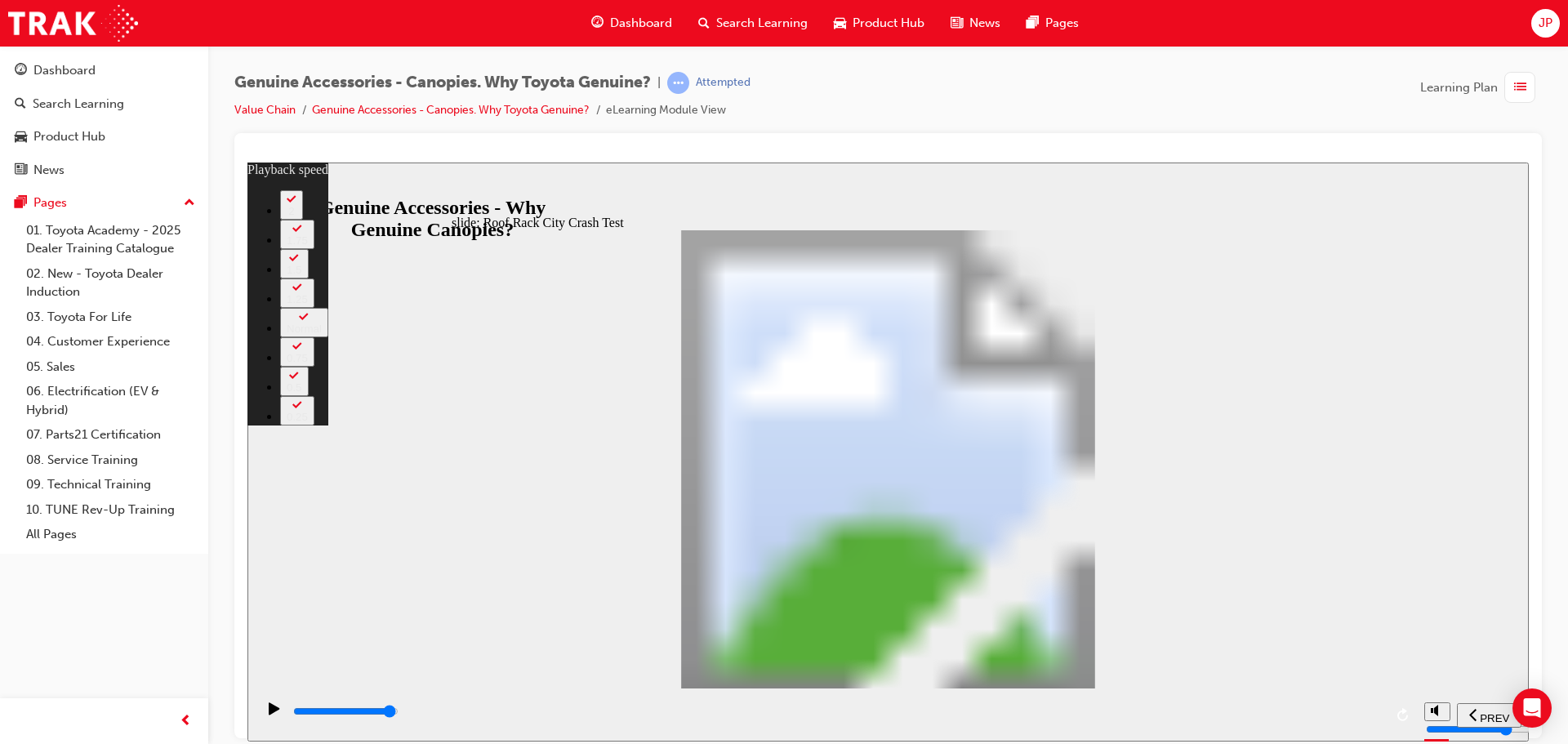
type input "41300"
type input "0"
type input "41400"
type input "0"
type input "41700"
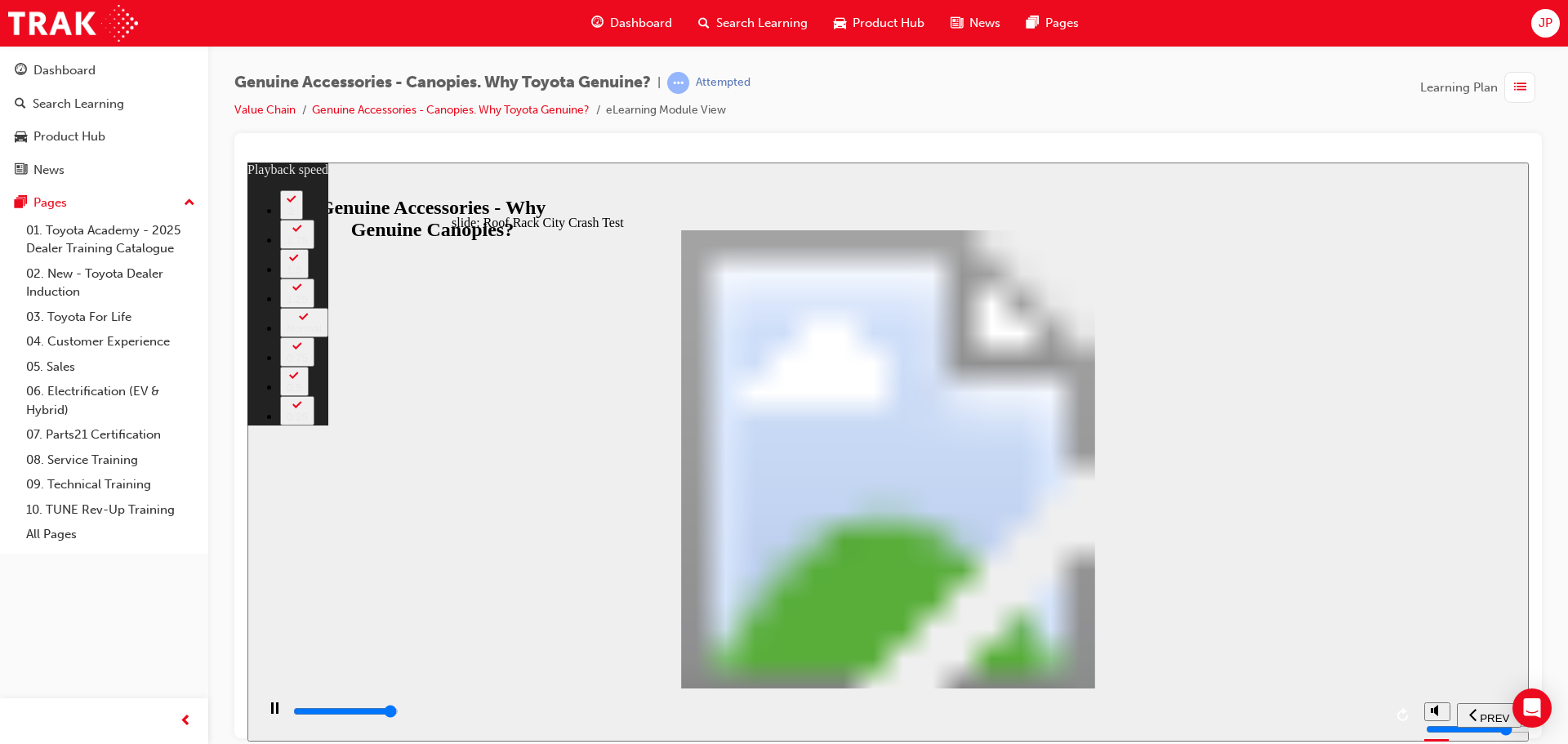
type input "1"
type input "41700"
type input "1"
type input "41800"
type input "1"
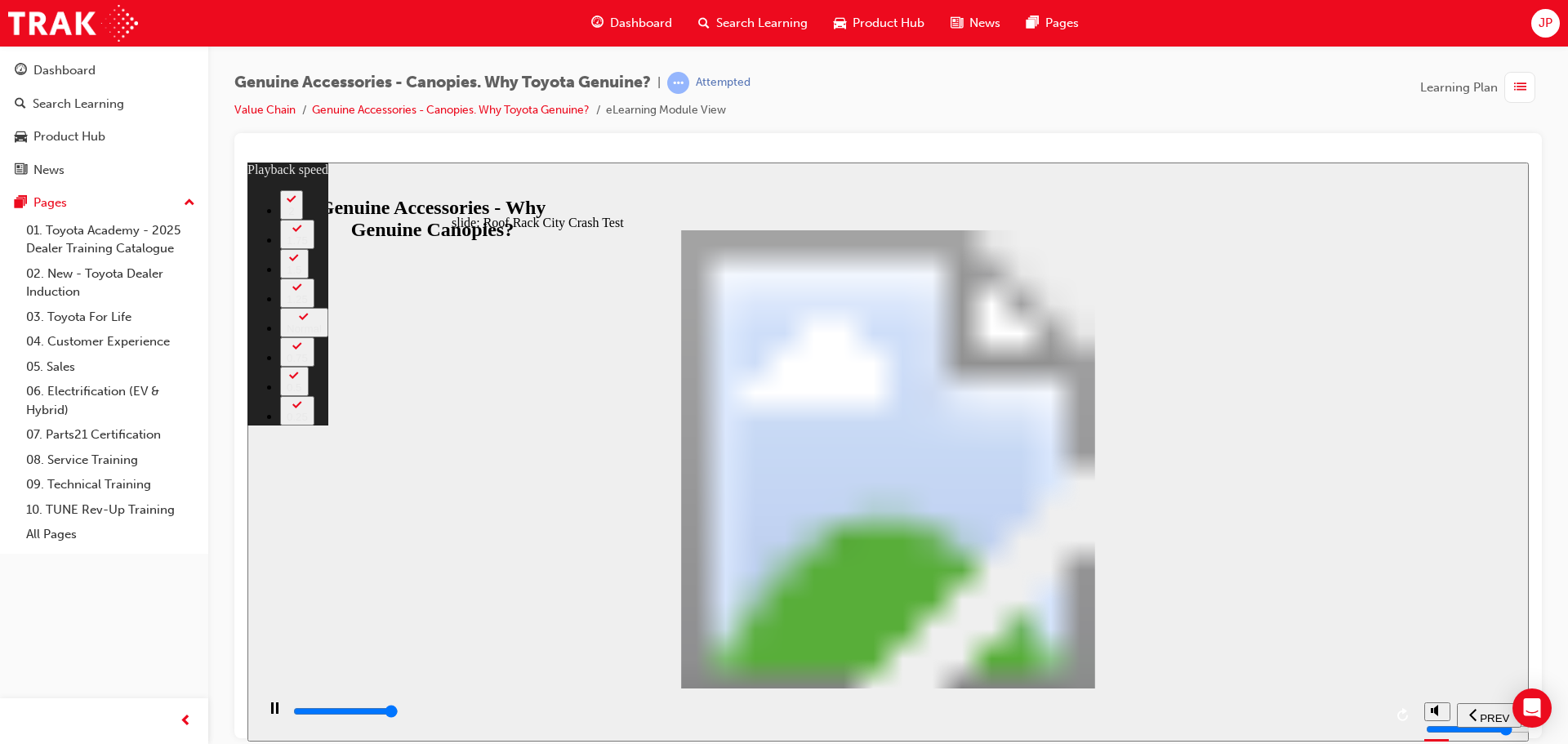
type input "41900"
type input "1"
type input "42200"
type input "1"
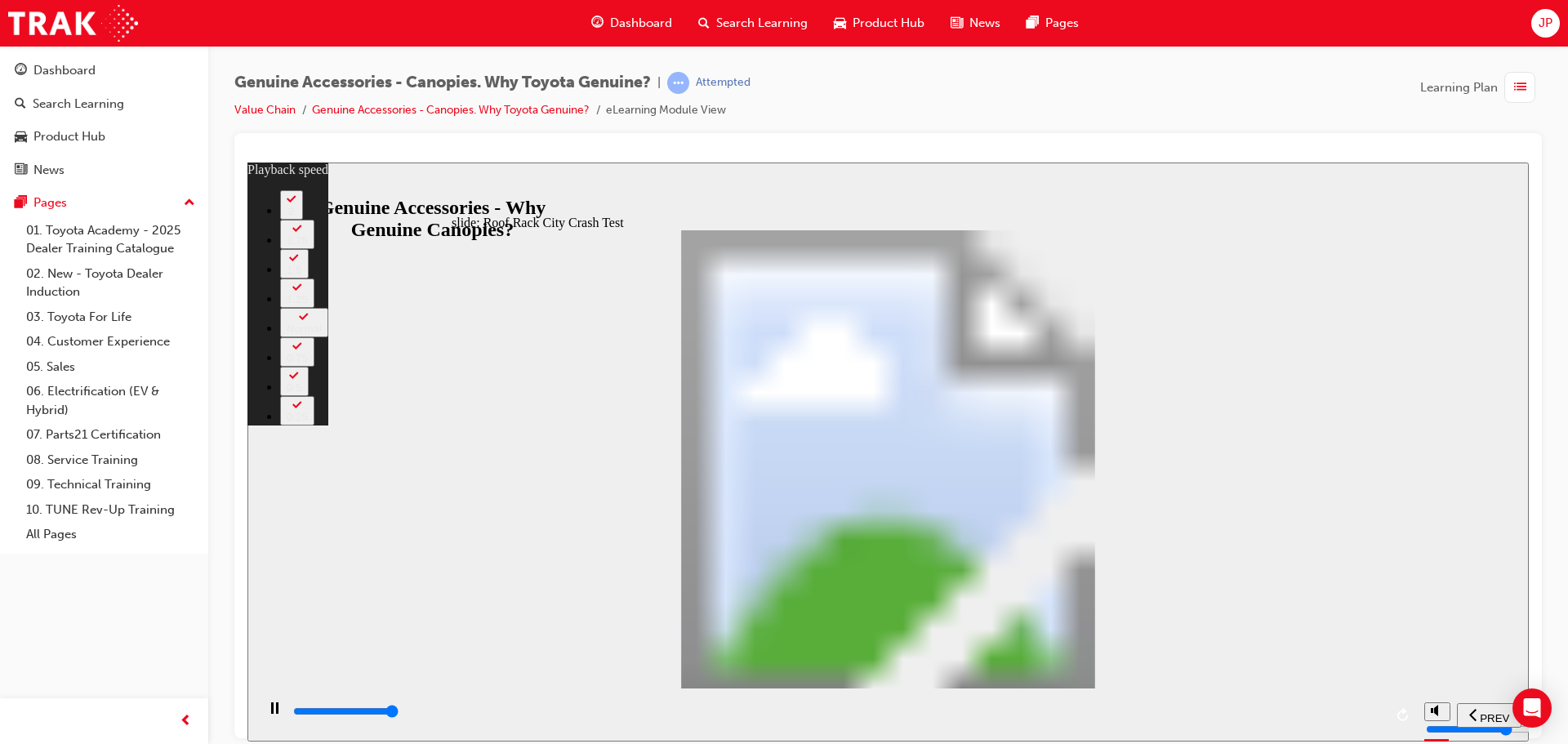
type input "42200"
type input "2"
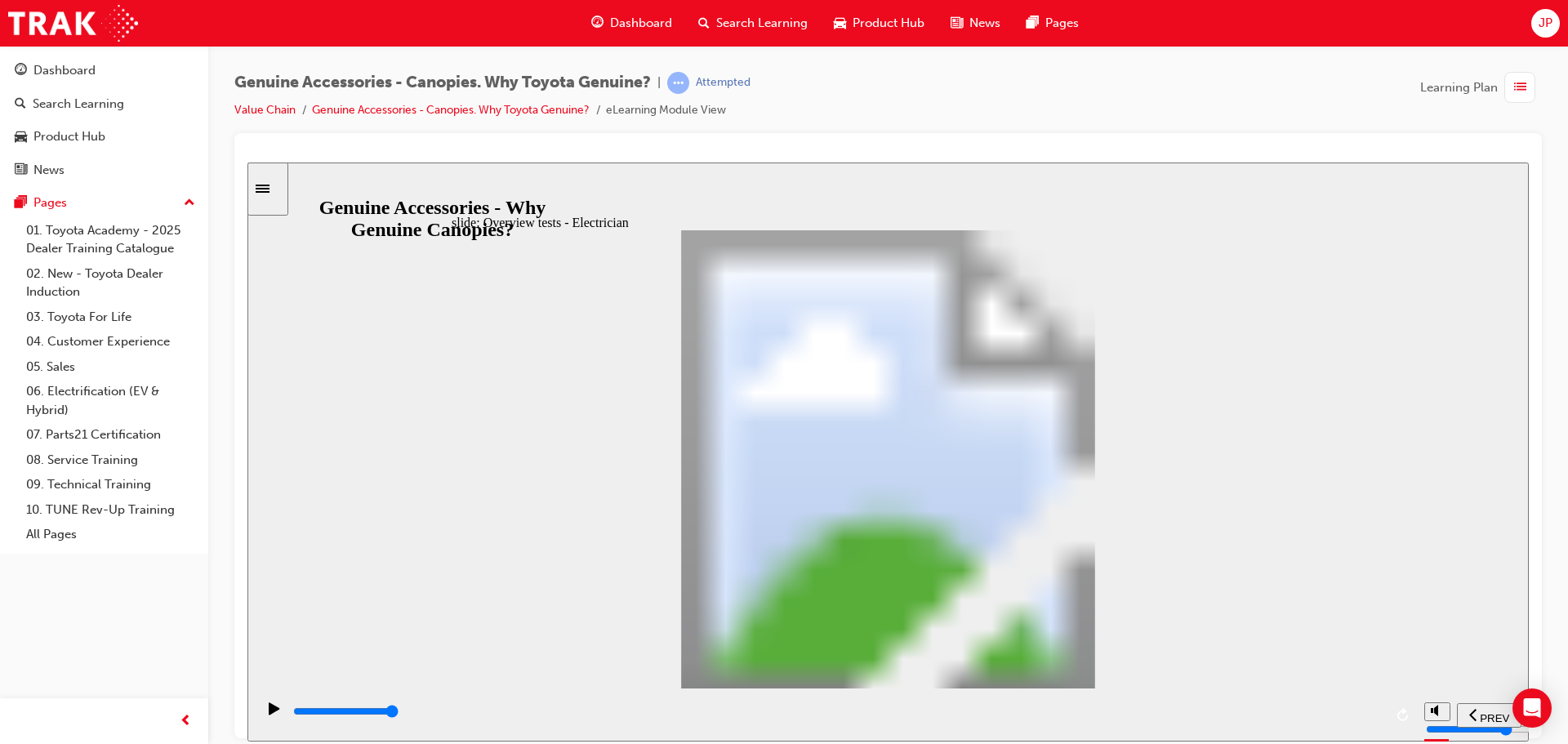
click at [398, 712] on input "slide progress" at bounding box center [346, 710] width 106 height 13
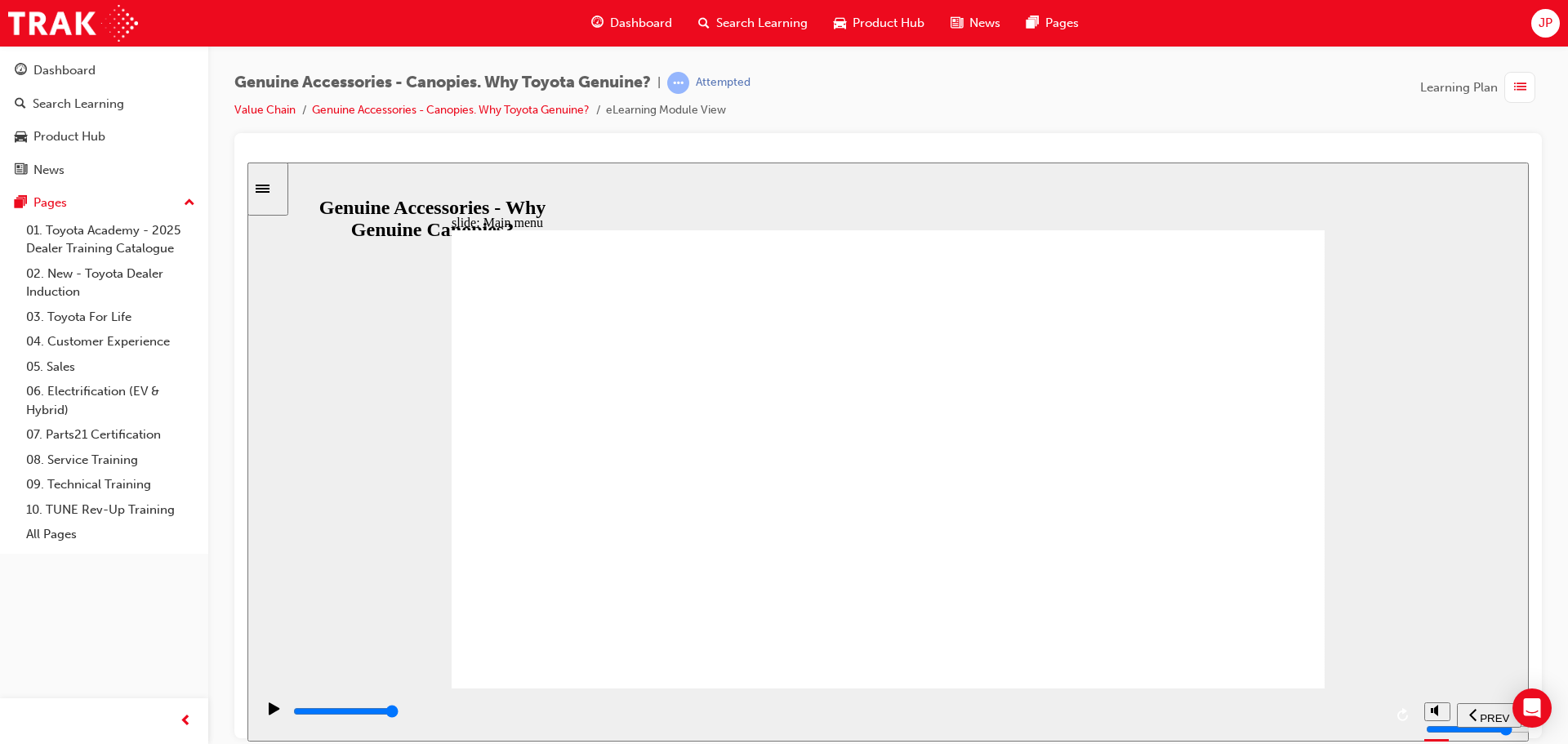
click at [398, 713] on input "slide progress" at bounding box center [346, 710] width 106 height 13
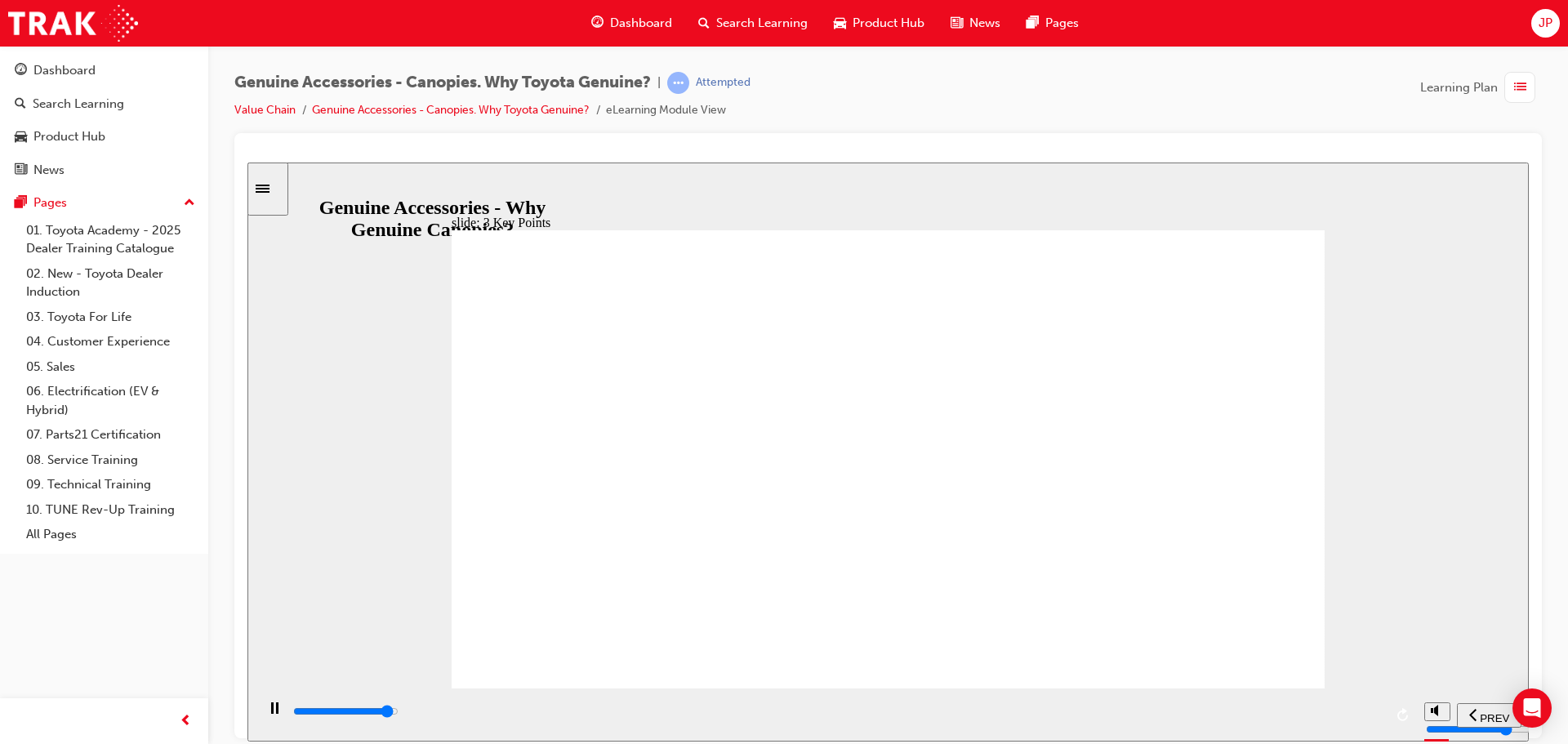
click at [1324, 715] on div "playback controls" at bounding box center [838, 711] width 1092 height 18
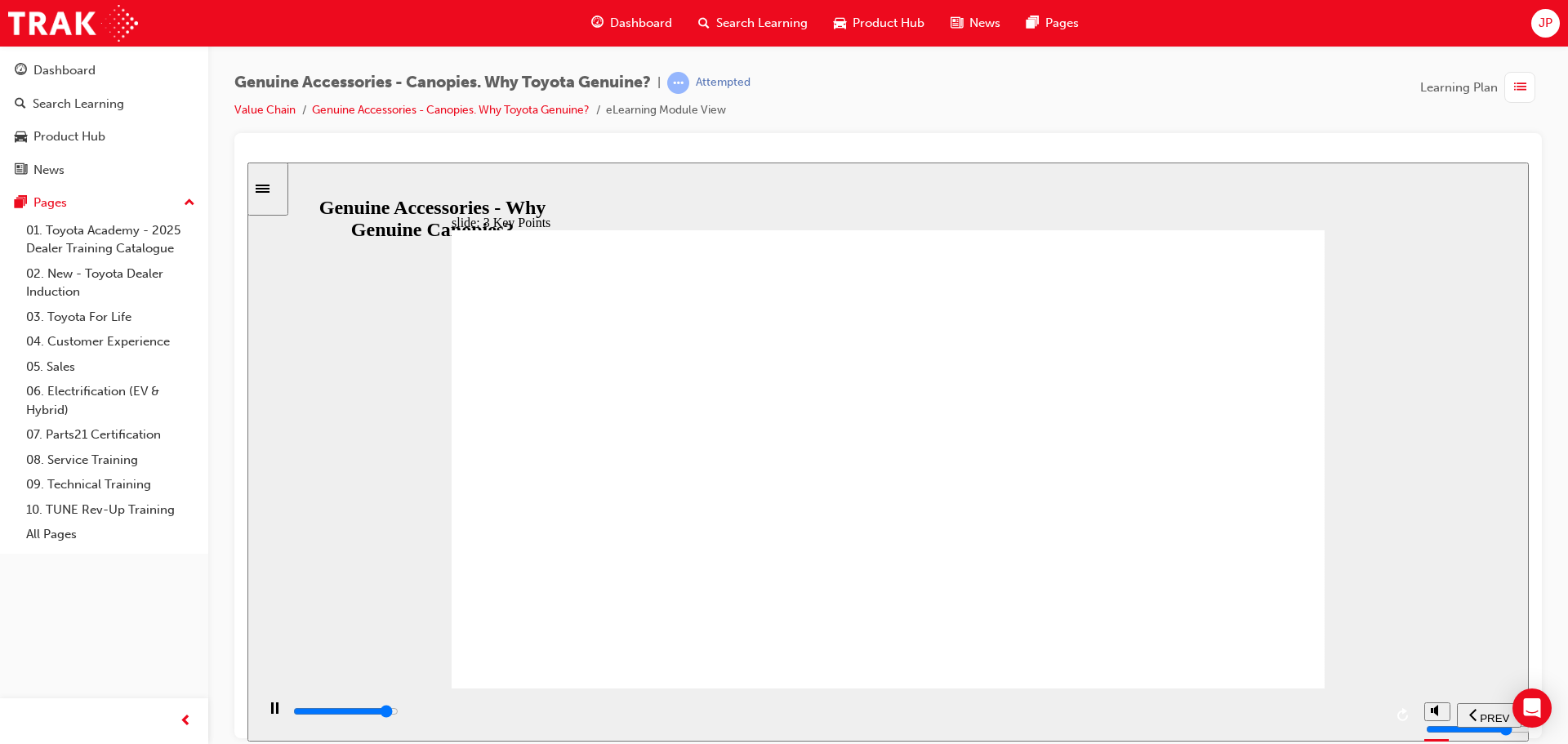
click at [1318, 720] on div "playback controls" at bounding box center [838, 711] width 1092 height 18
click at [1334, 717] on div "playback controls" at bounding box center [838, 711] width 1092 height 18
type input "10200"
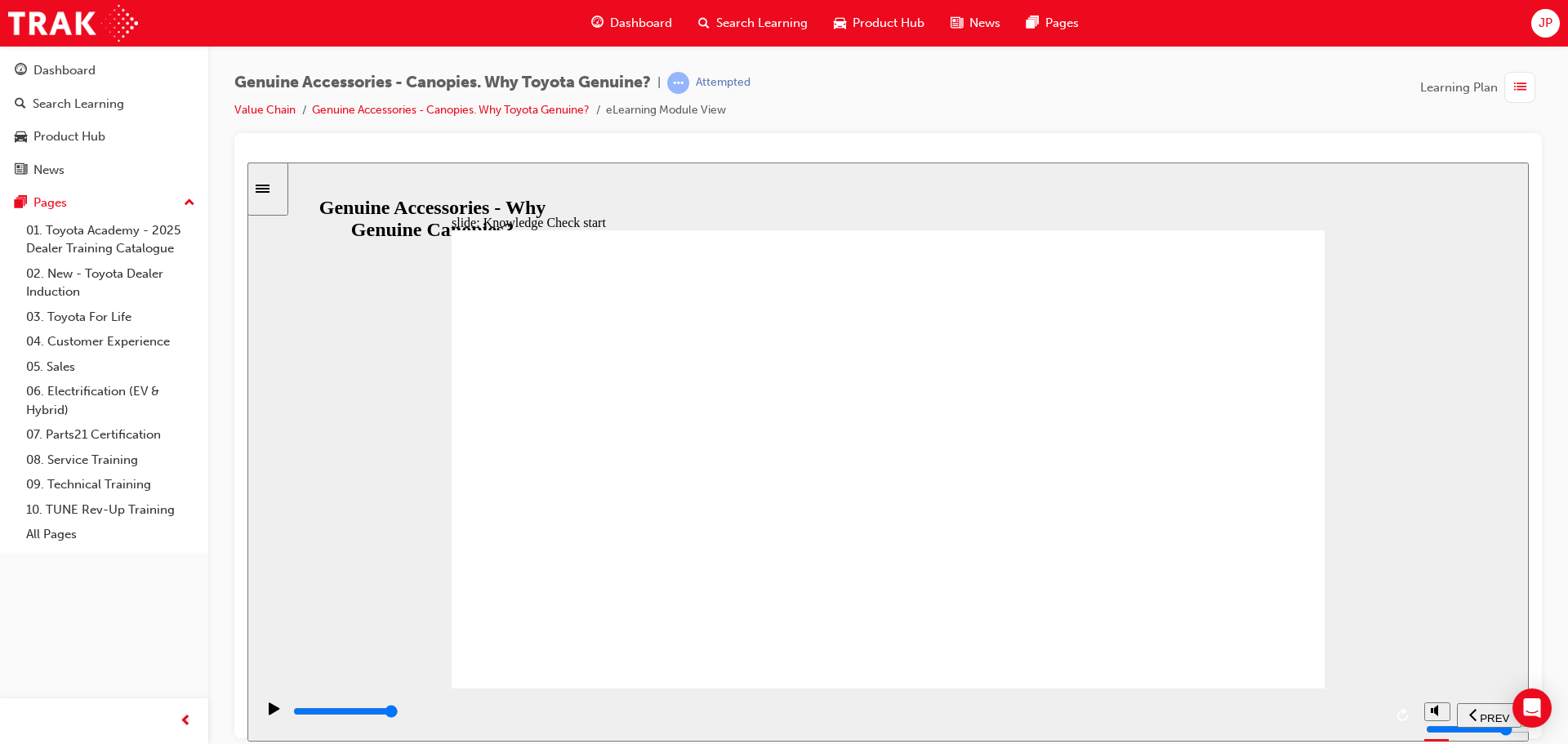
radio input "true"
click at [1476, 711] on span "SUBMIT" at bounding box center [1471, 717] width 41 height 12
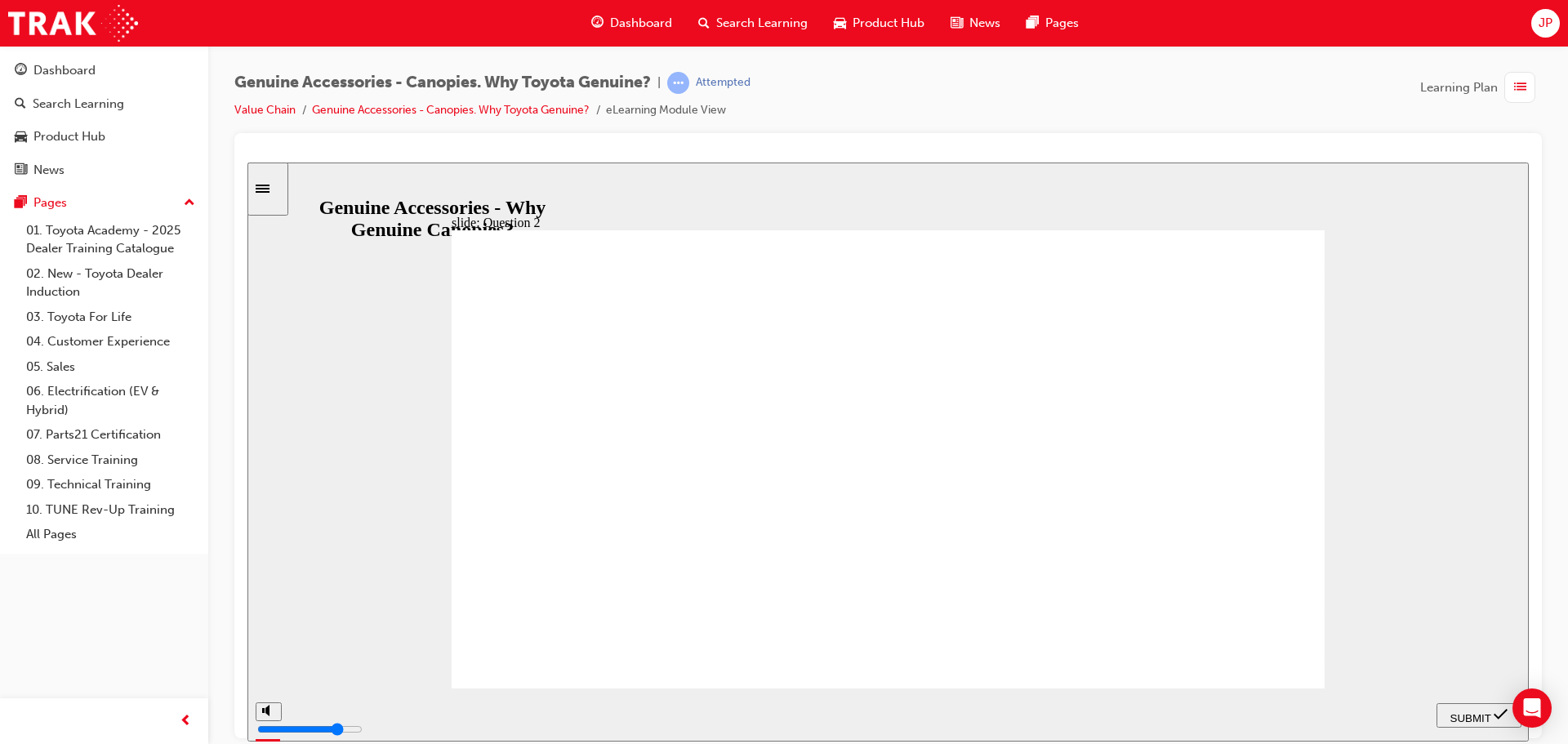
radio input "true"
click at [1486, 711] on span "SUBMIT" at bounding box center [1471, 717] width 41 height 12
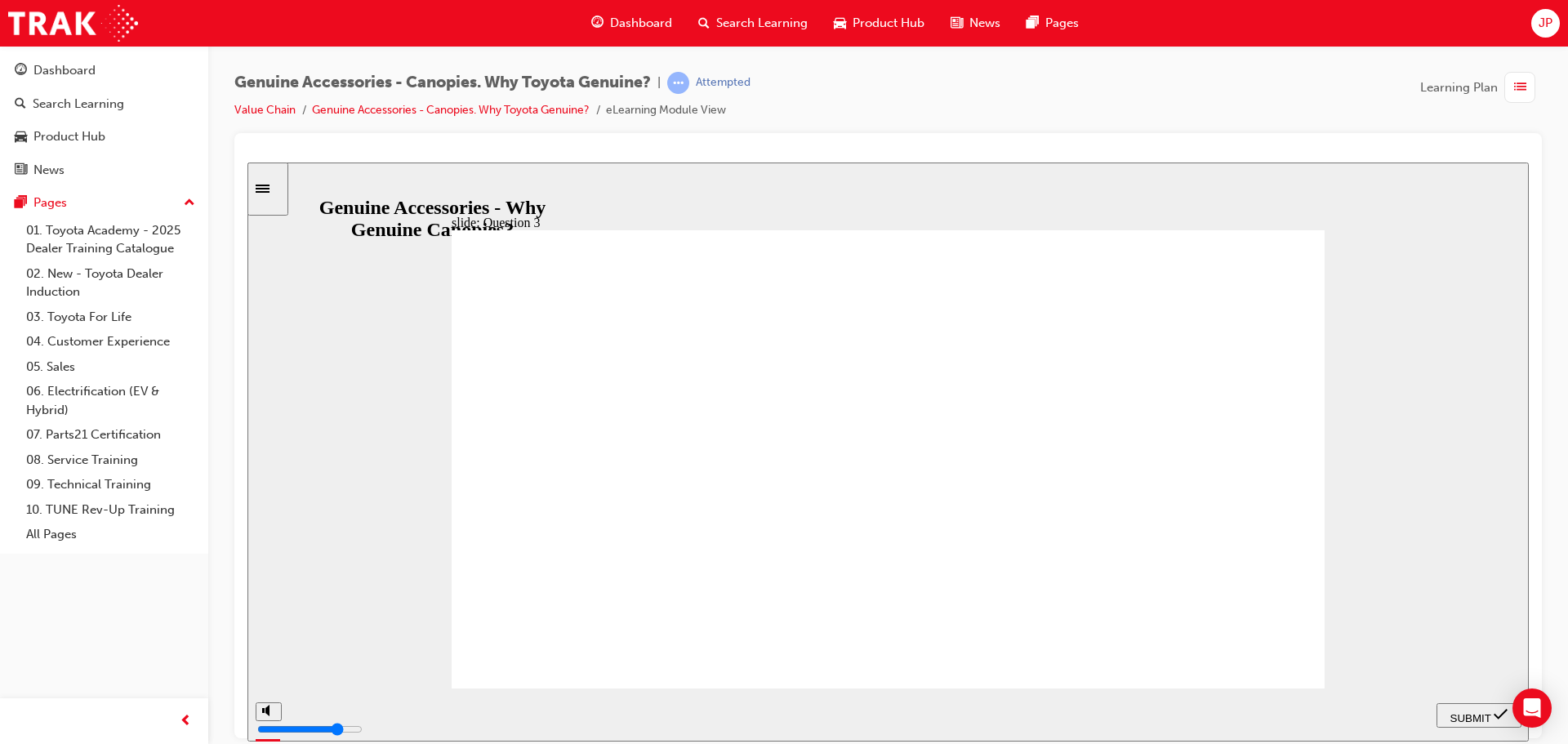
radio input "true"
click at [1491, 717] on span "SUBMIT" at bounding box center [1471, 717] width 41 height 12
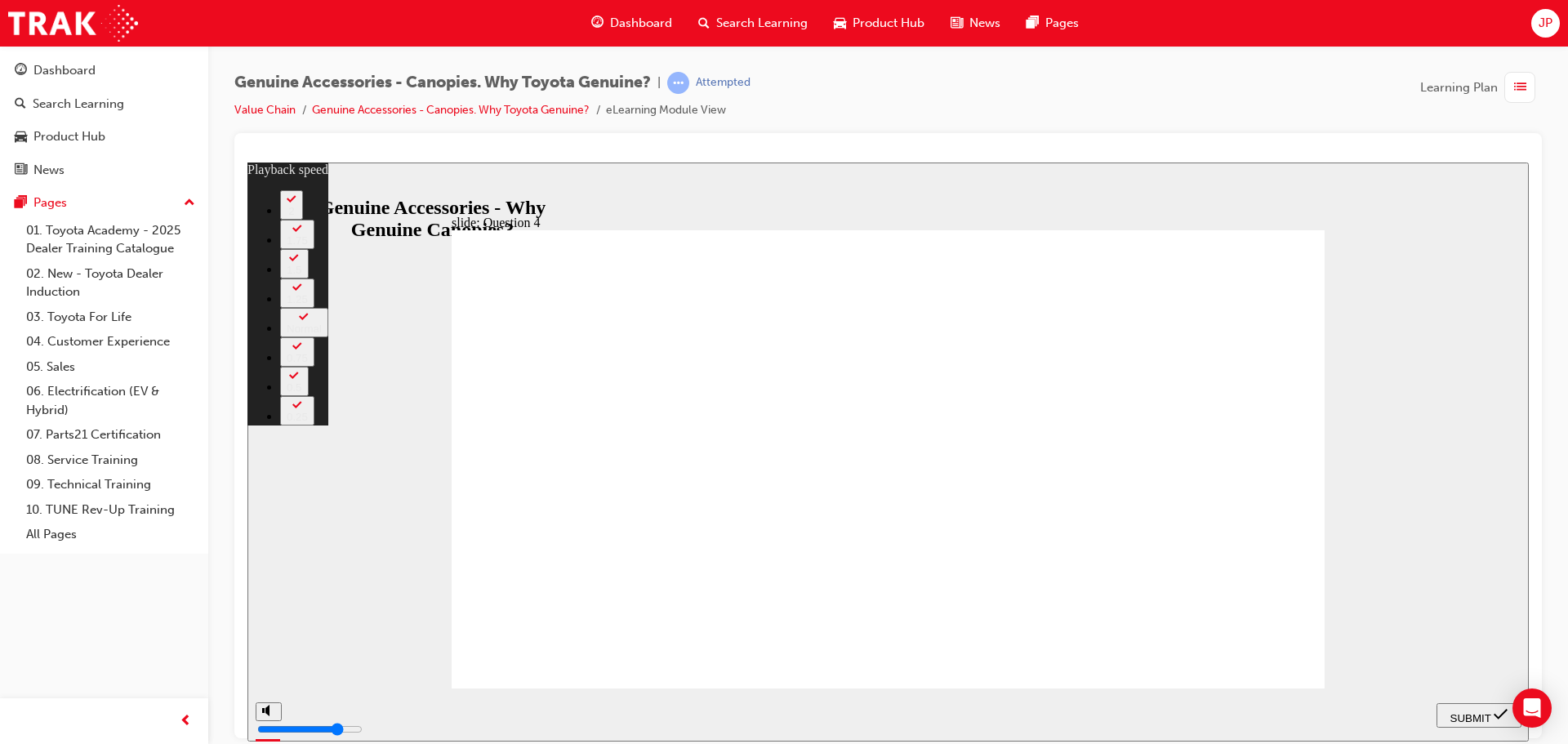
type input "9"
radio input "true"
type input "10"
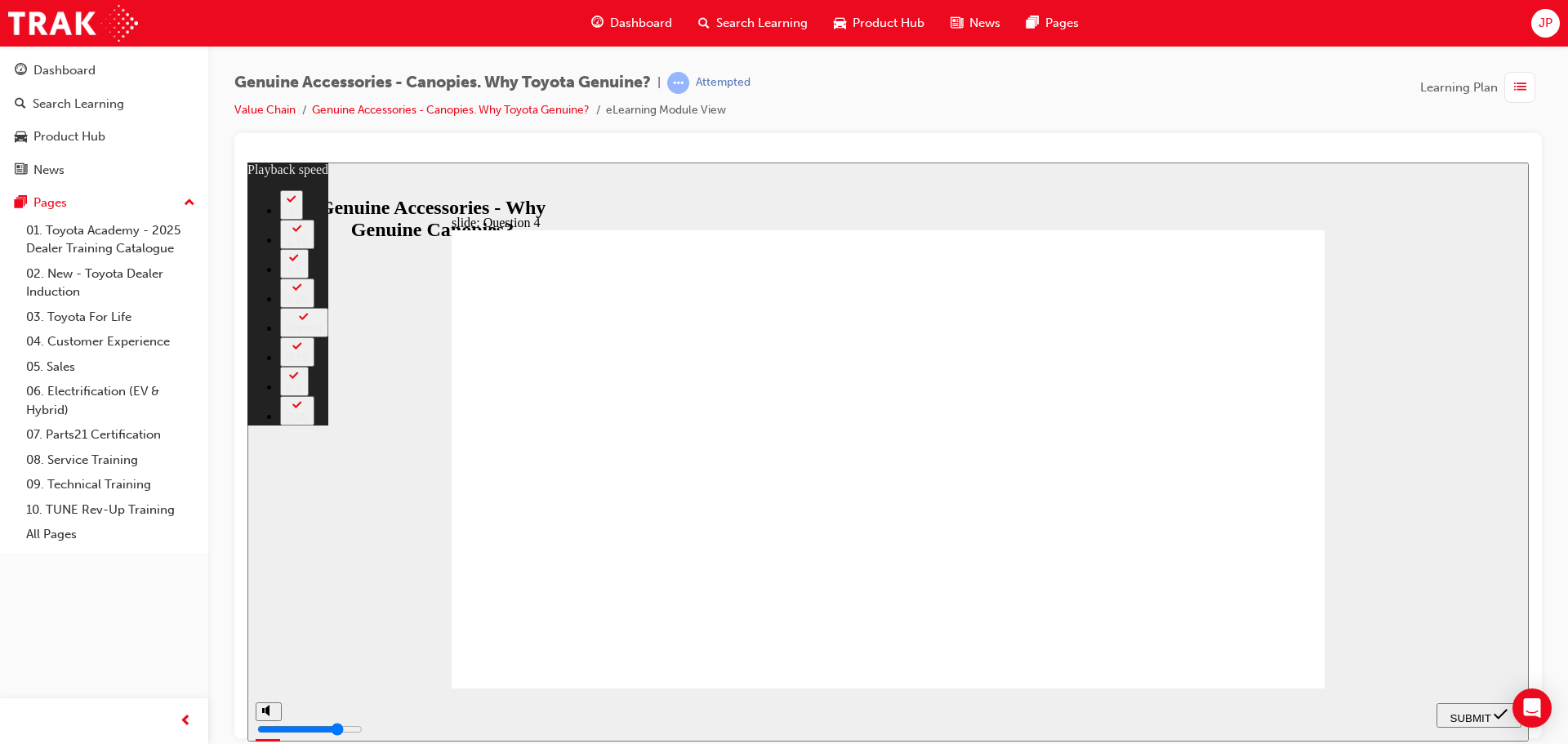
radio input "false"
radio input "true"
click at [1475, 713] on span "SUBMIT" at bounding box center [1471, 717] width 41 height 12
type input "13"
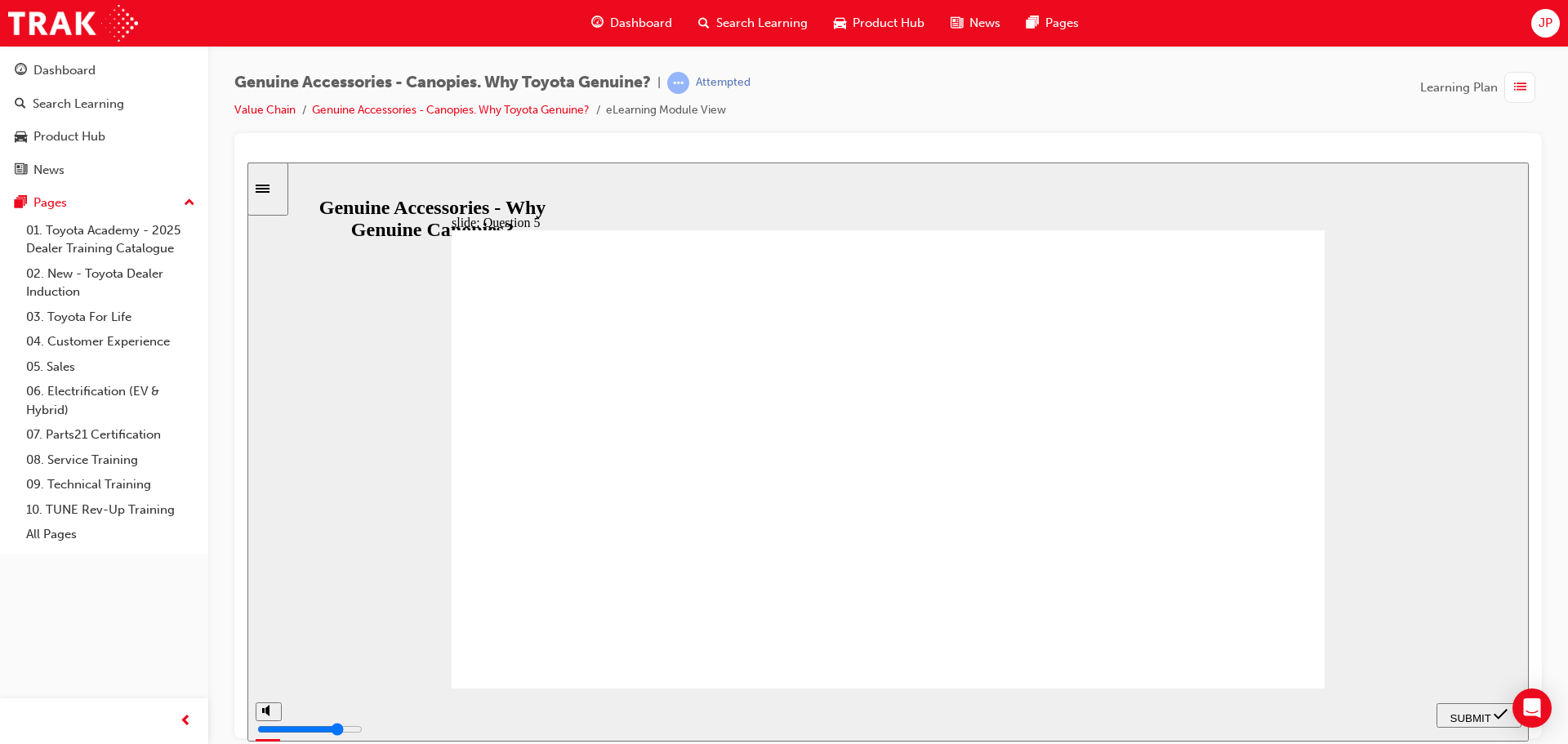
radio input "true"
click at [1452, 719] on span "SUBMIT" at bounding box center [1471, 717] width 41 height 12
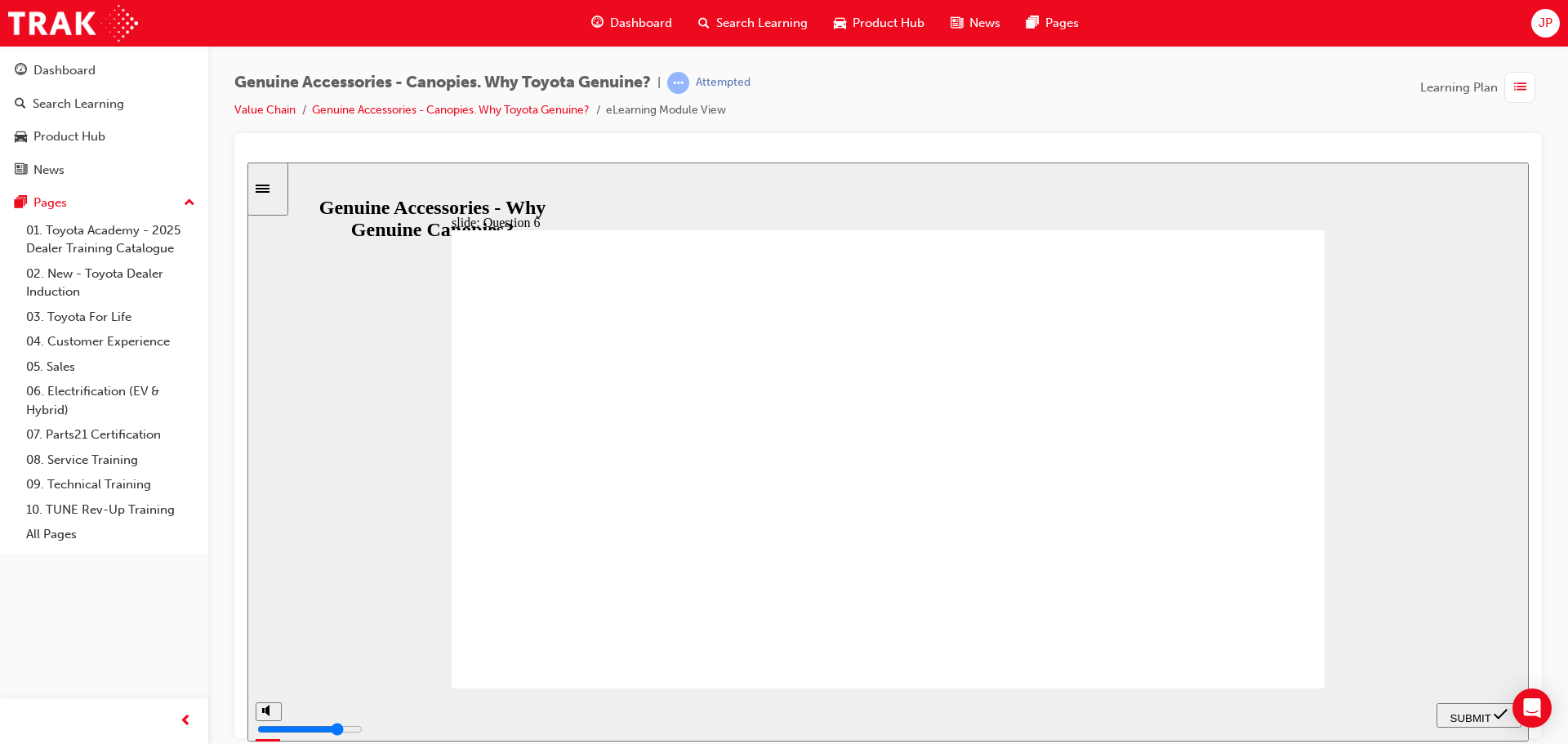
radio input "true"
click at [1461, 711] on span "SUBMIT" at bounding box center [1471, 717] width 41 height 12
radio input "true"
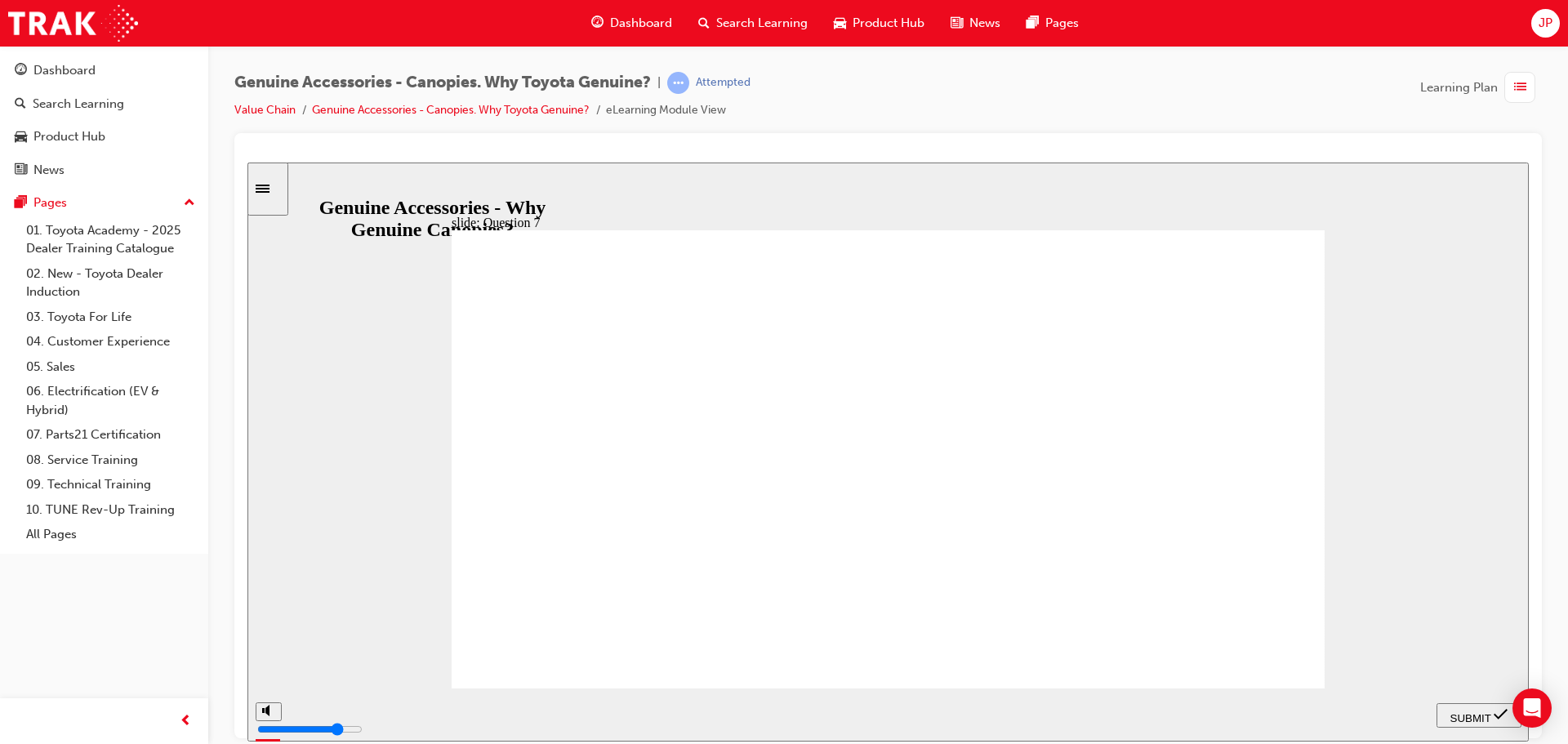
click at [1459, 711] on span "SUBMIT" at bounding box center [1471, 717] width 41 height 12
radio input "true"
click at [1476, 706] on div "SUBMIT" at bounding box center [1479, 714] width 72 height 17
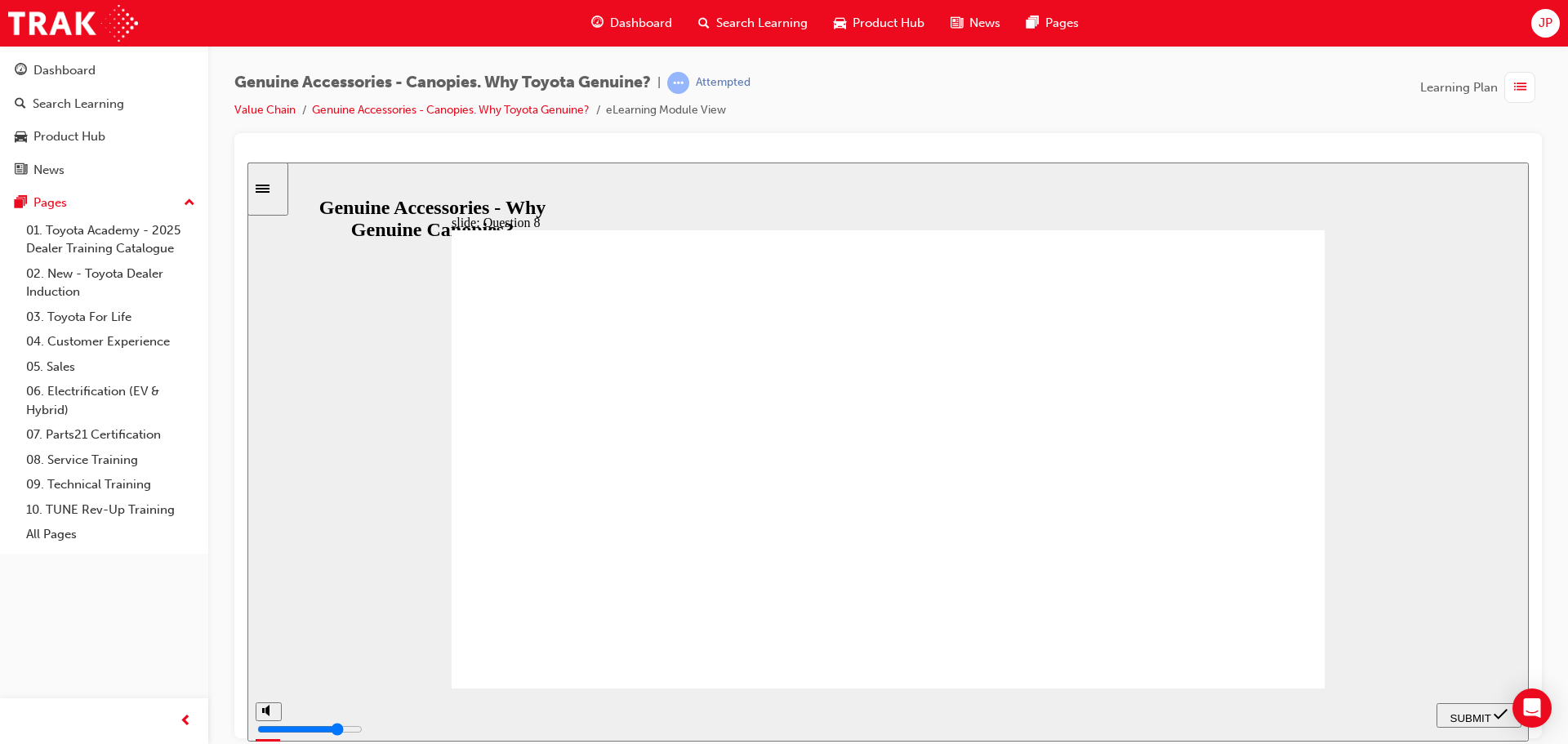
radio input "true"
click at [1472, 716] on span "SUBMIT" at bounding box center [1471, 717] width 41 height 12
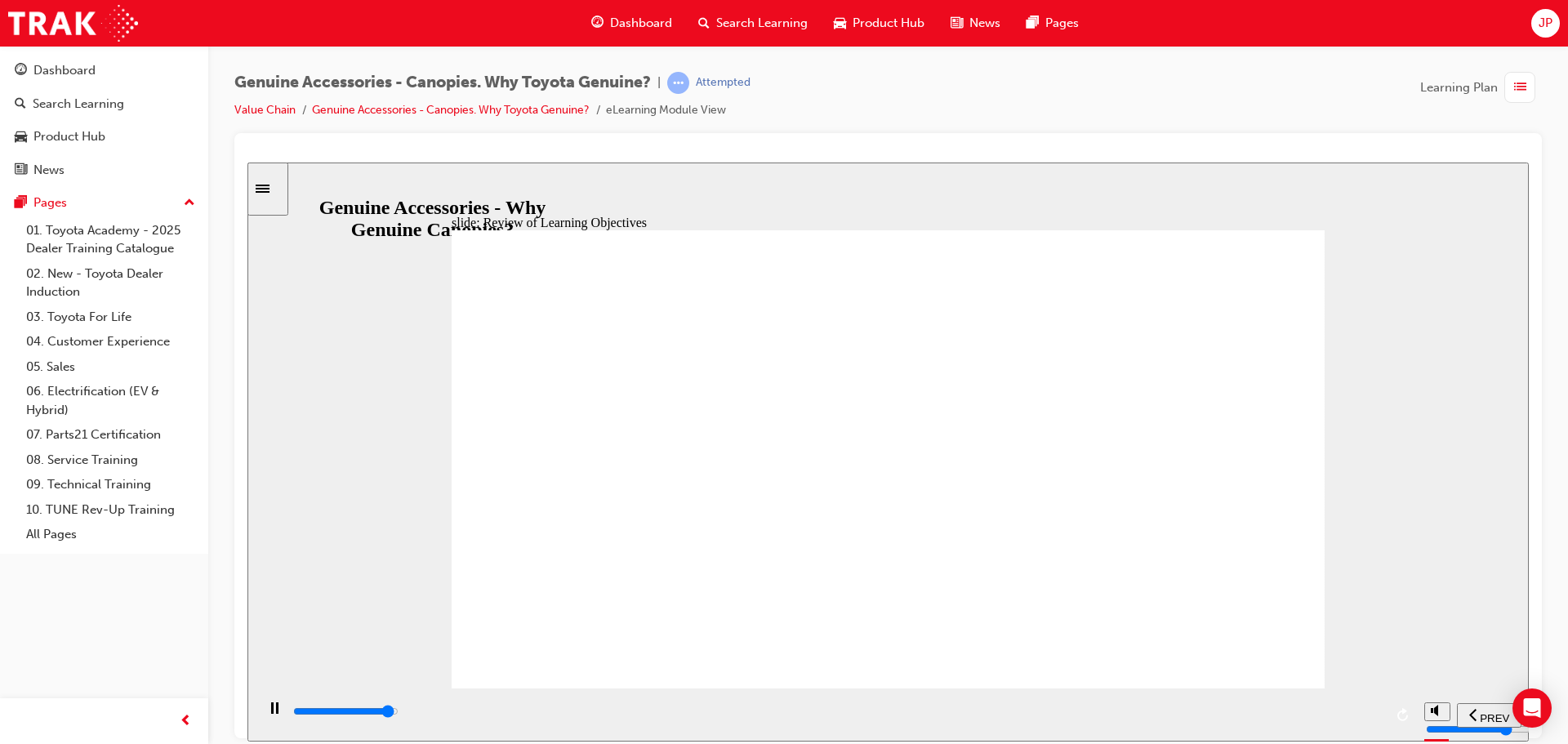
click at [398, 713] on input "slide progress" at bounding box center [346, 710] width 106 height 13
click at [1331, 720] on div "playback controls" at bounding box center [838, 711] width 1092 height 18
type input "11500"
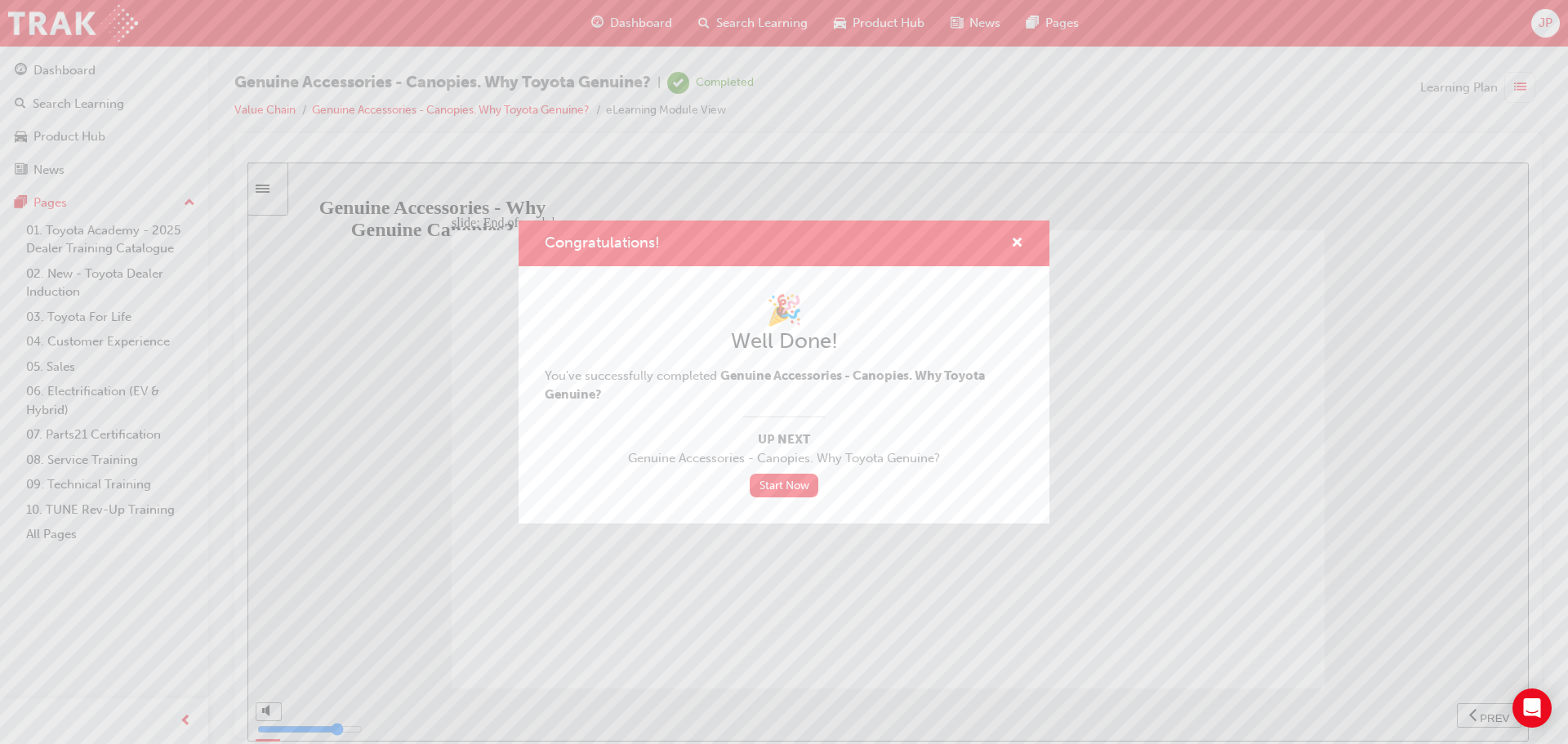
click at [1023, 244] on div "Congratulations!" at bounding box center [784, 244] width 531 height 47
click at [1016, 244] on span "cross-icon" at bounding box center [1017, 244] width 12 height 15
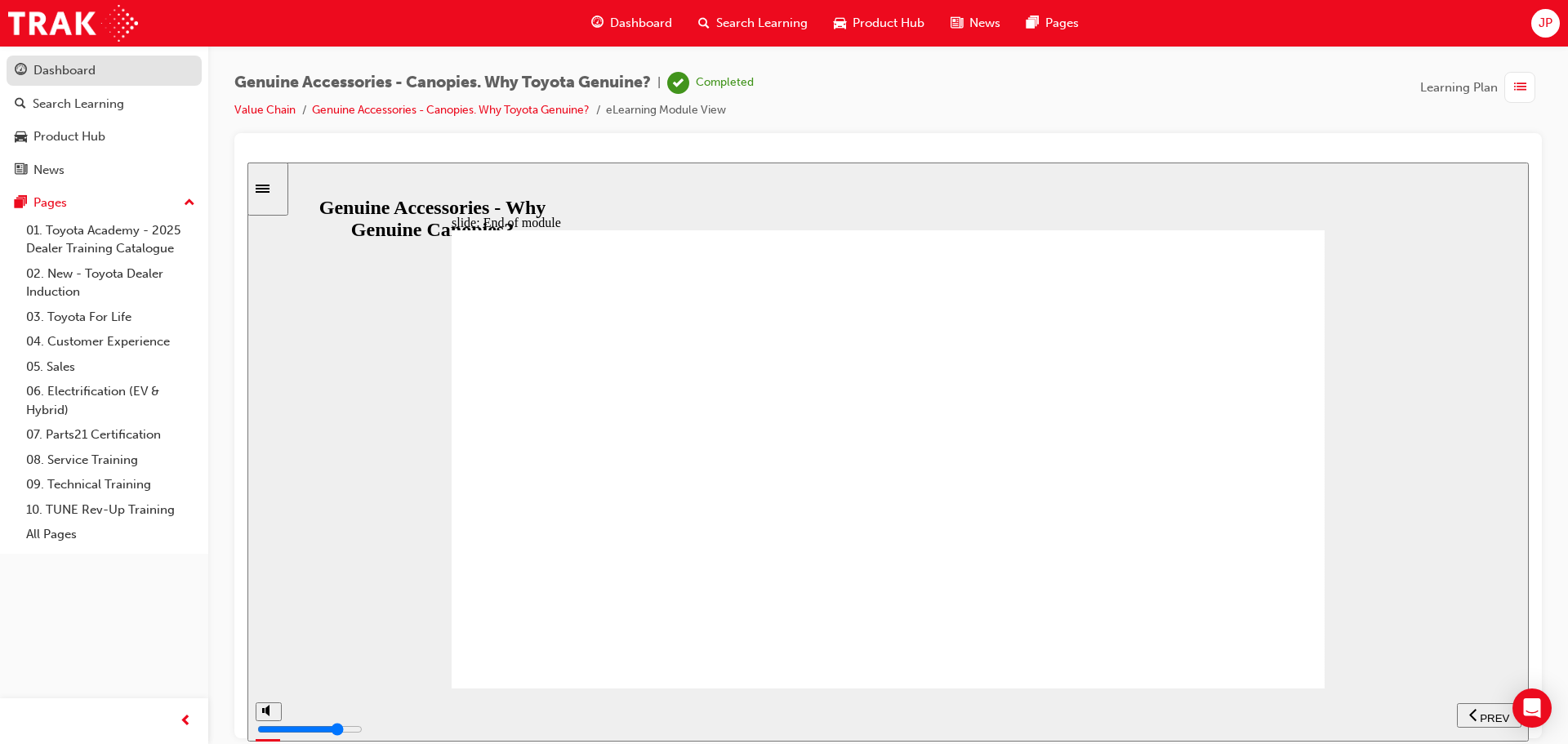
click at [74, 83] on link "Dashboard" at bounding box center [104, 71] width 195 height 30
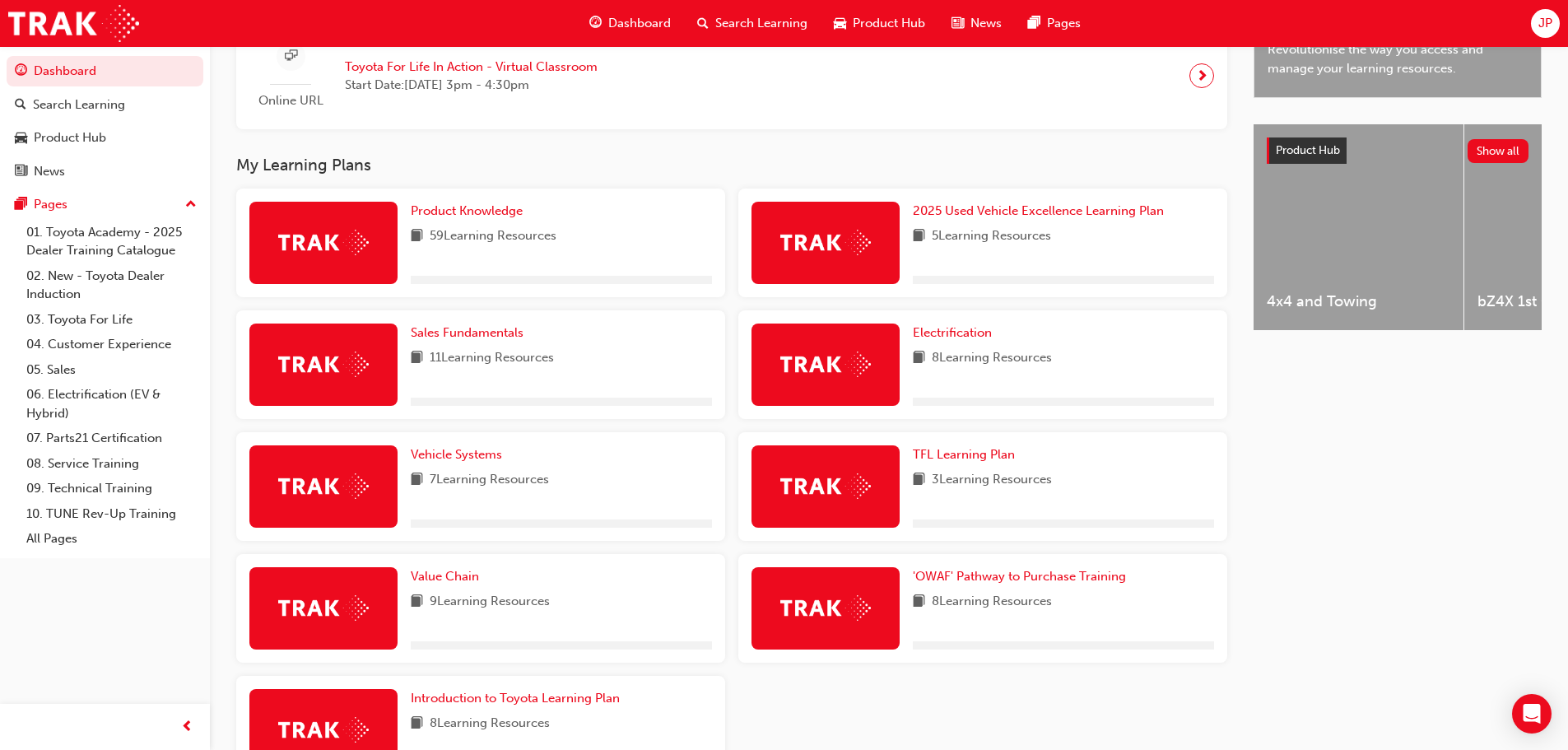
scroll to position [691, 0]
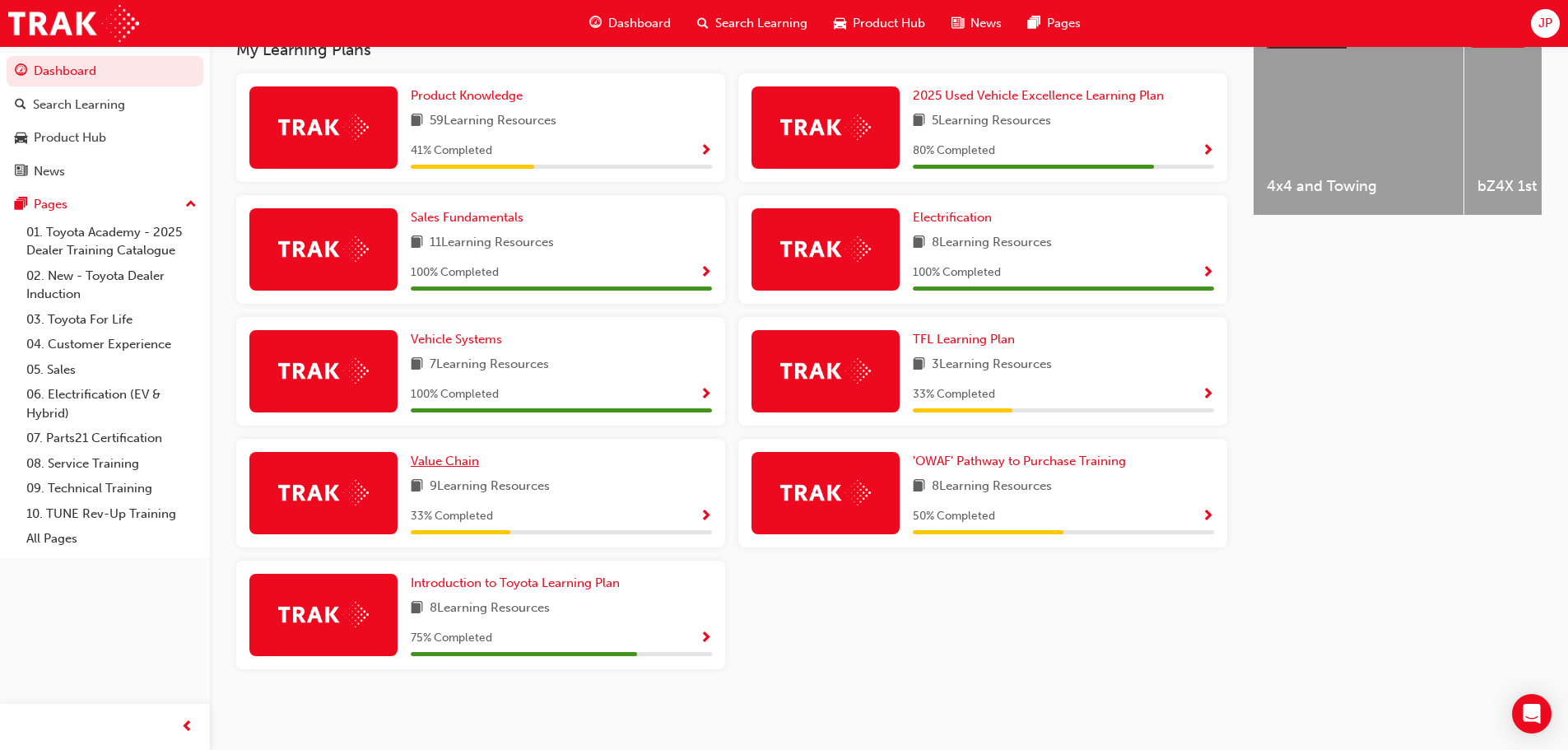
click at [448, 461] on span "Value Chain" at bounding box center [444, 461] width 68 height 15
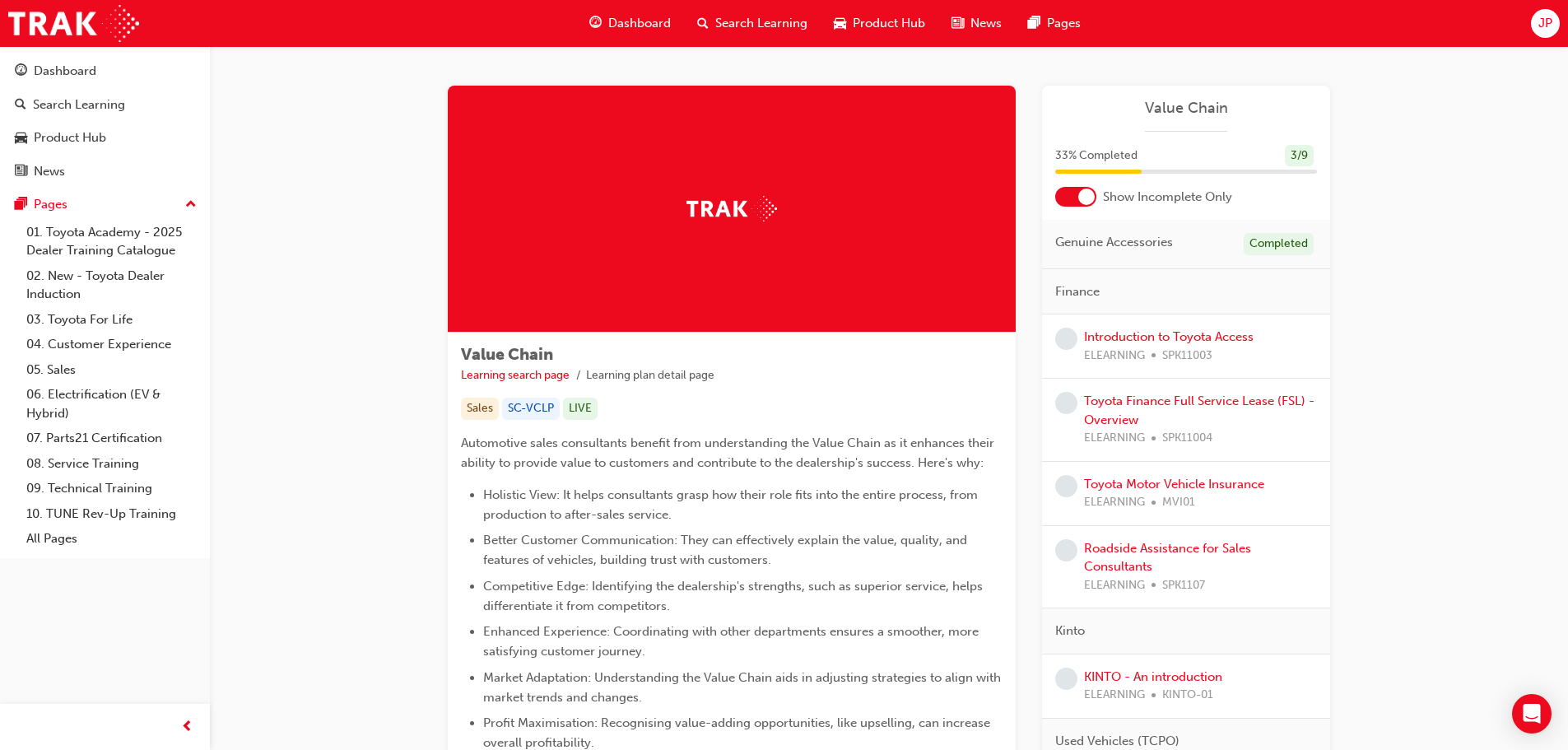
click at [1175, 344] on div "Introduction to Toyota Access ELEARNING SPK11003" at bounding box center [1168, 346] width 169 height 37
click at [1175, 338] on link "Introduction to Toyota Access" at bounding box center [1168, 337] width 169 height 15
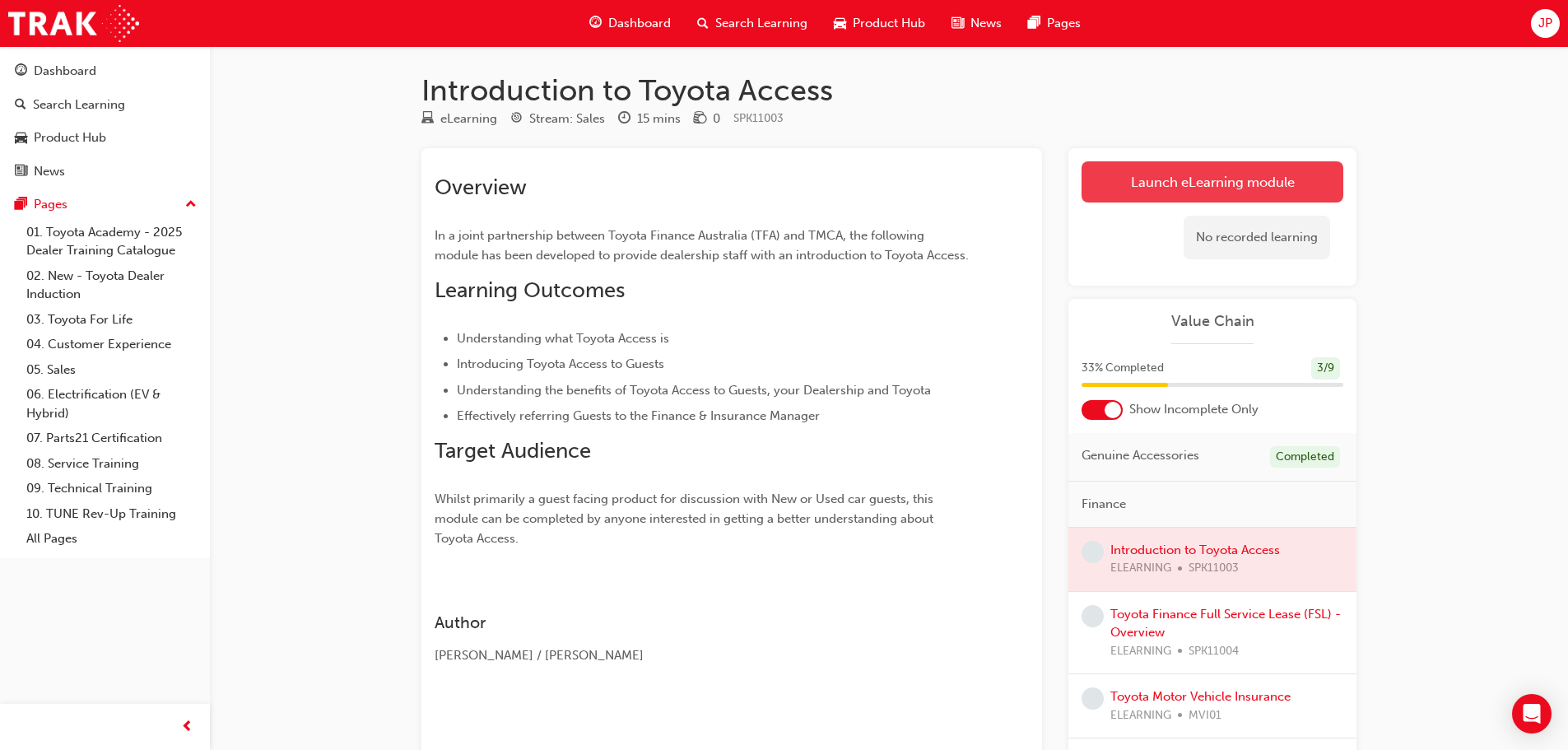
click at [1250, 189] on link "Launch eLearning module" at bounding box center [1212, 181] width 261 height 41
